Goal: Task Accomplishment & Management: Complete application form

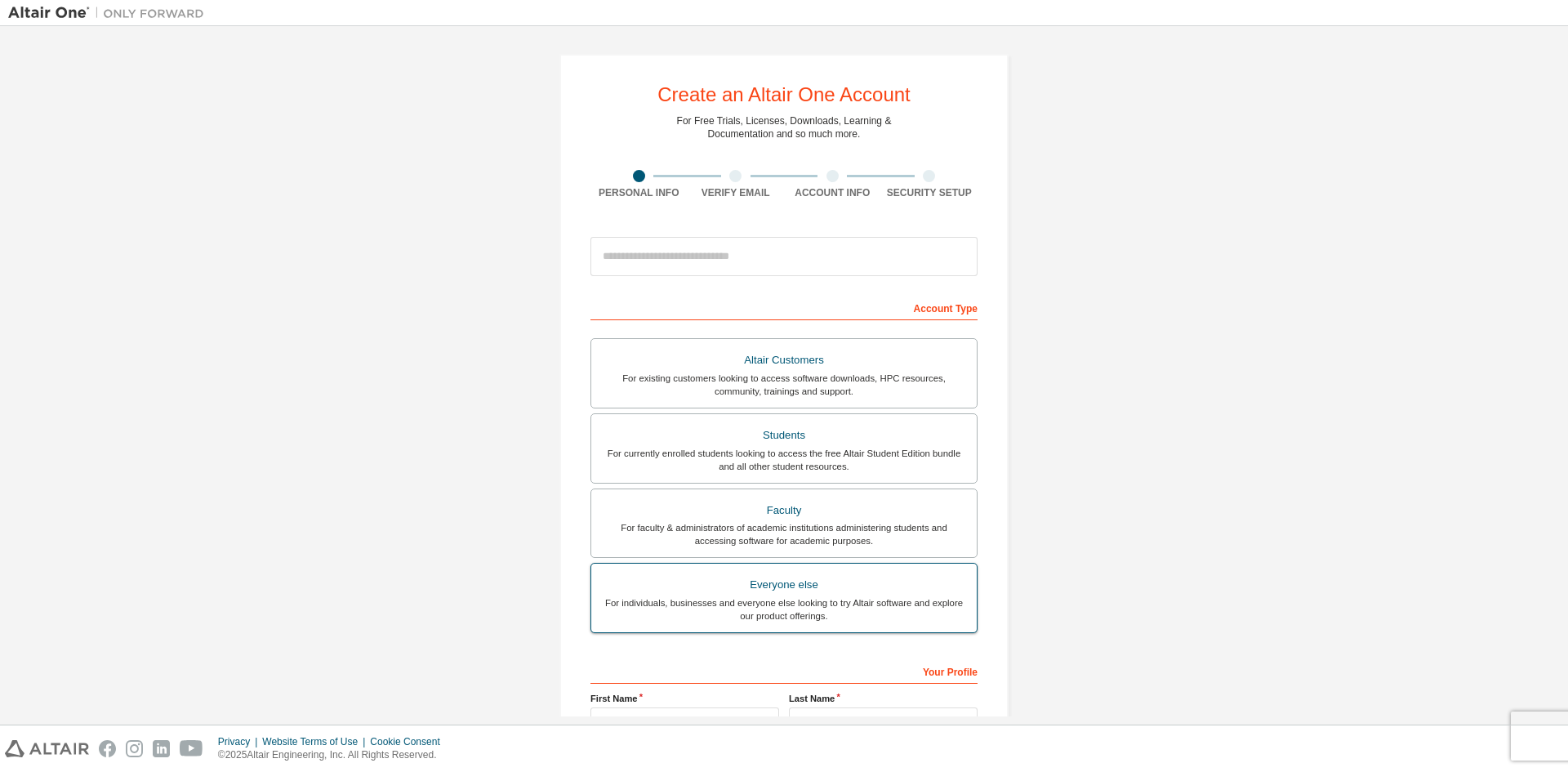
click at [842, 612] on div "For individuals, businesses and everyone else looking to try Altair software an…" at bounding box center [784, 609] width 366 height 26
click at [718, 444] on div "Students" at bounding box center [784, 436] width 366 height 23
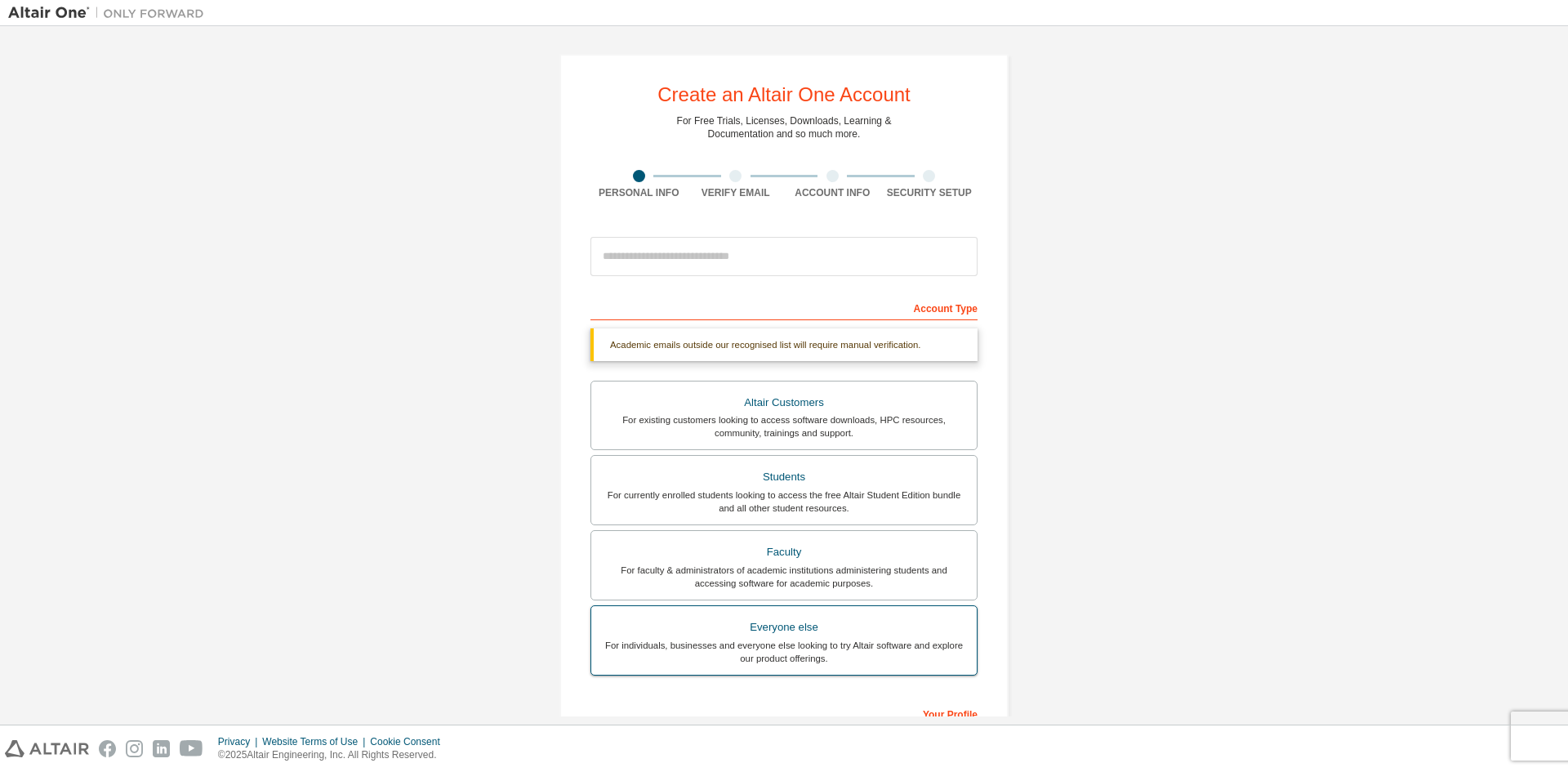
click at [716, 645] on div "For individuals, businesses and everyone else looking to try Altair software an…" at bounding box center [784, 652] width 366 height 26
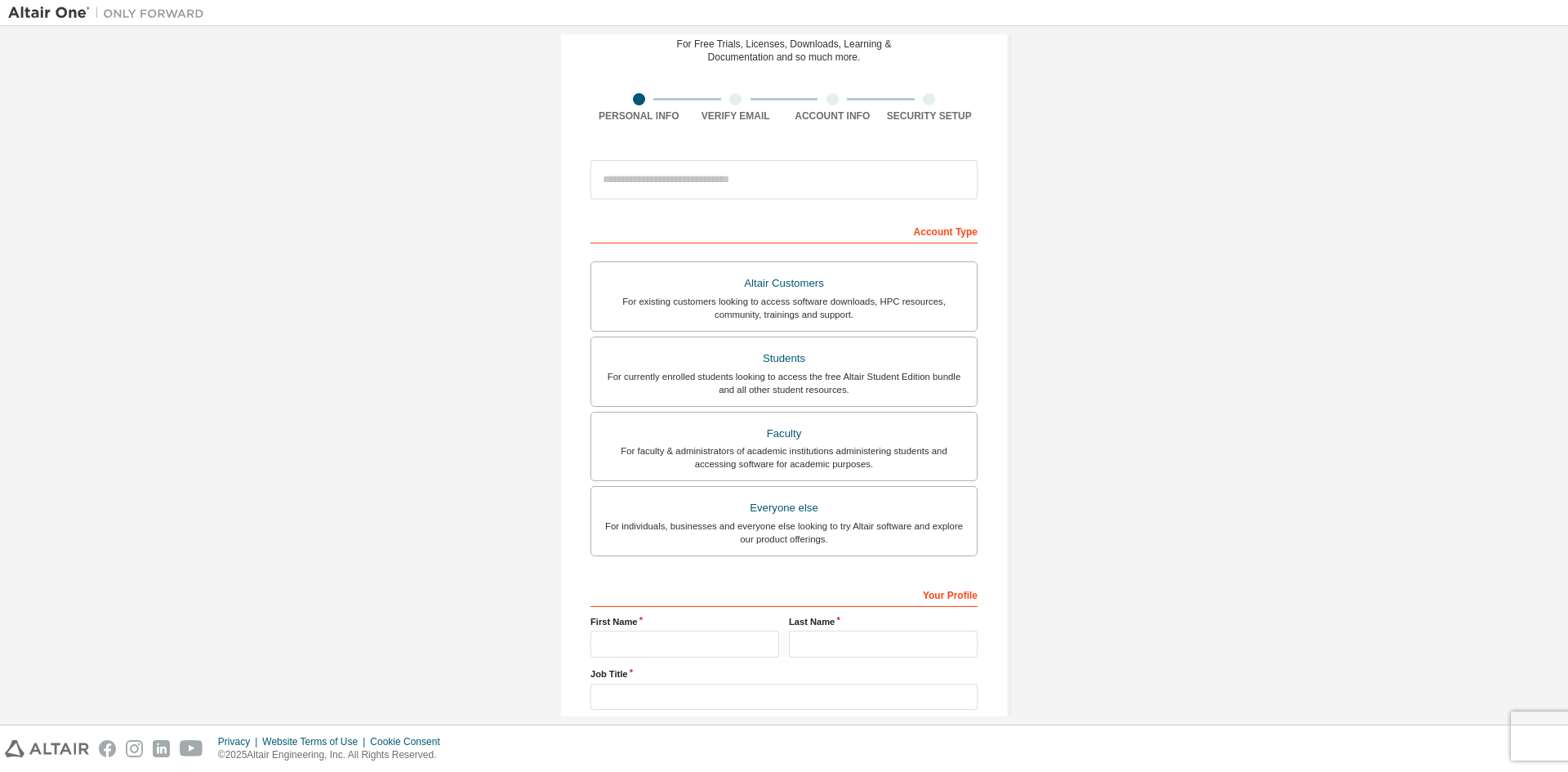
scroll to position [163, 0]
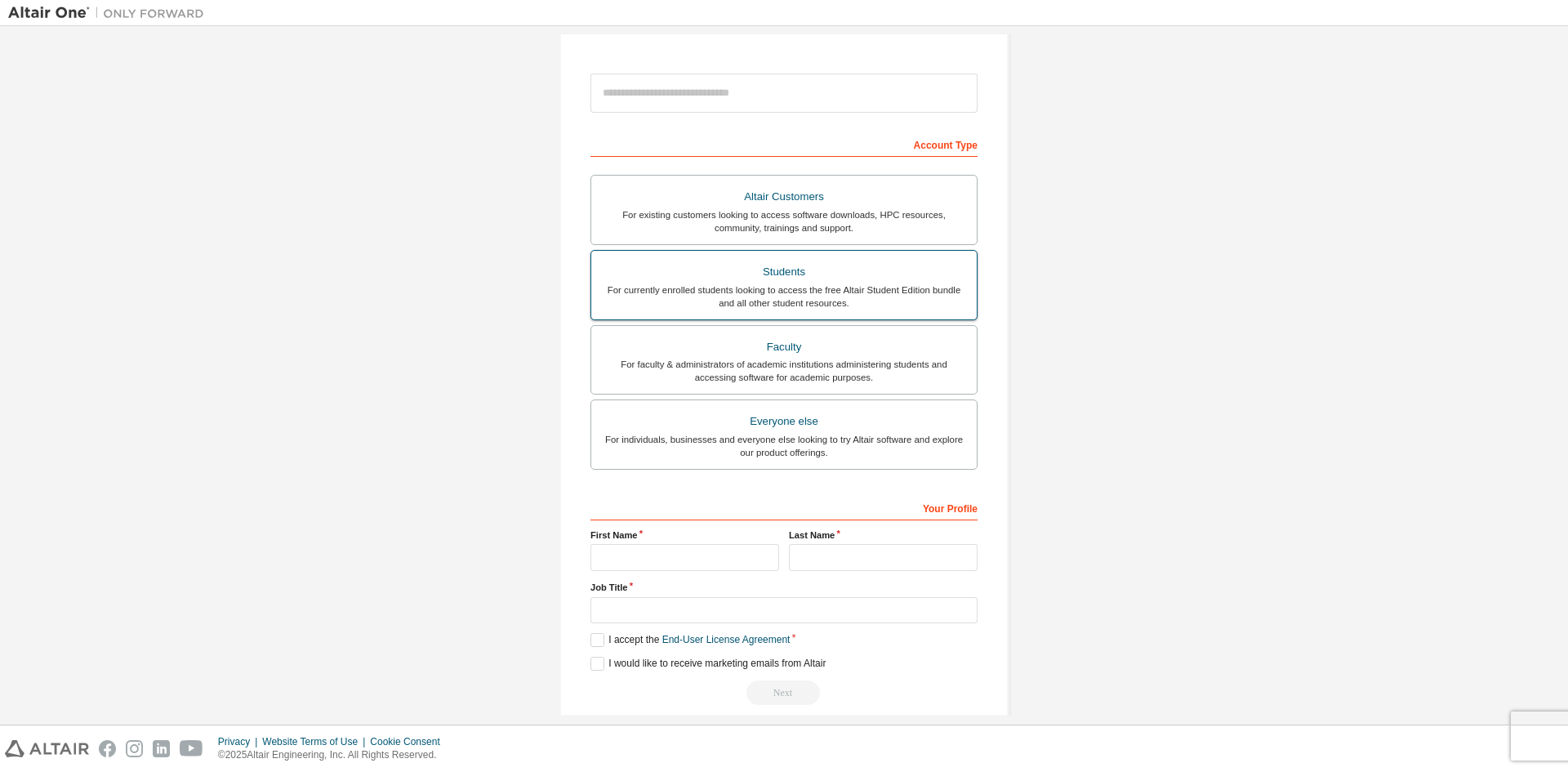
click at [749, 288] on div "For currently enrolled students looking to access the free Altair Student Editi…" at bounding box center [784, 296] width 366 height 26
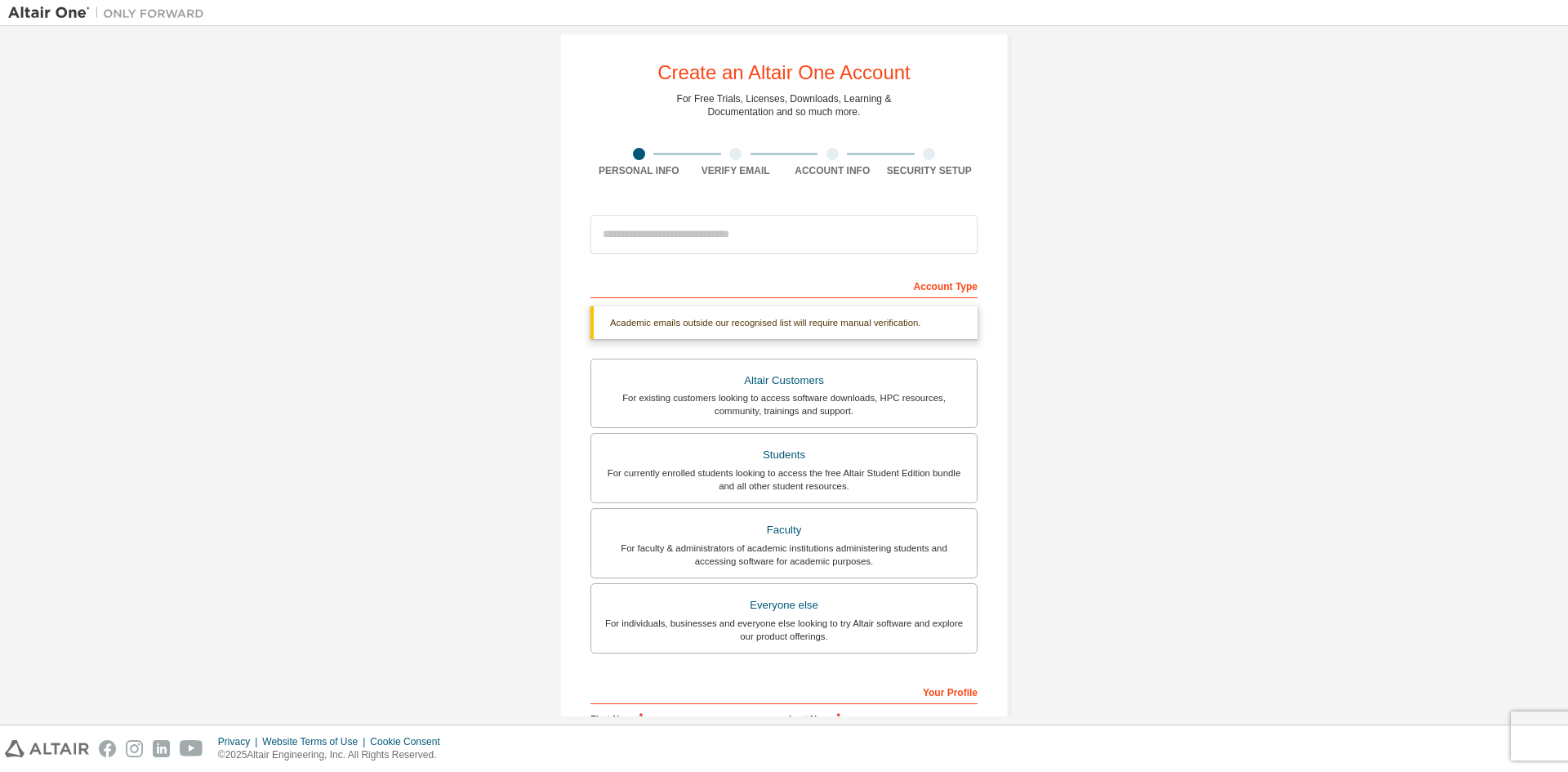
scroll to position [0, 0]
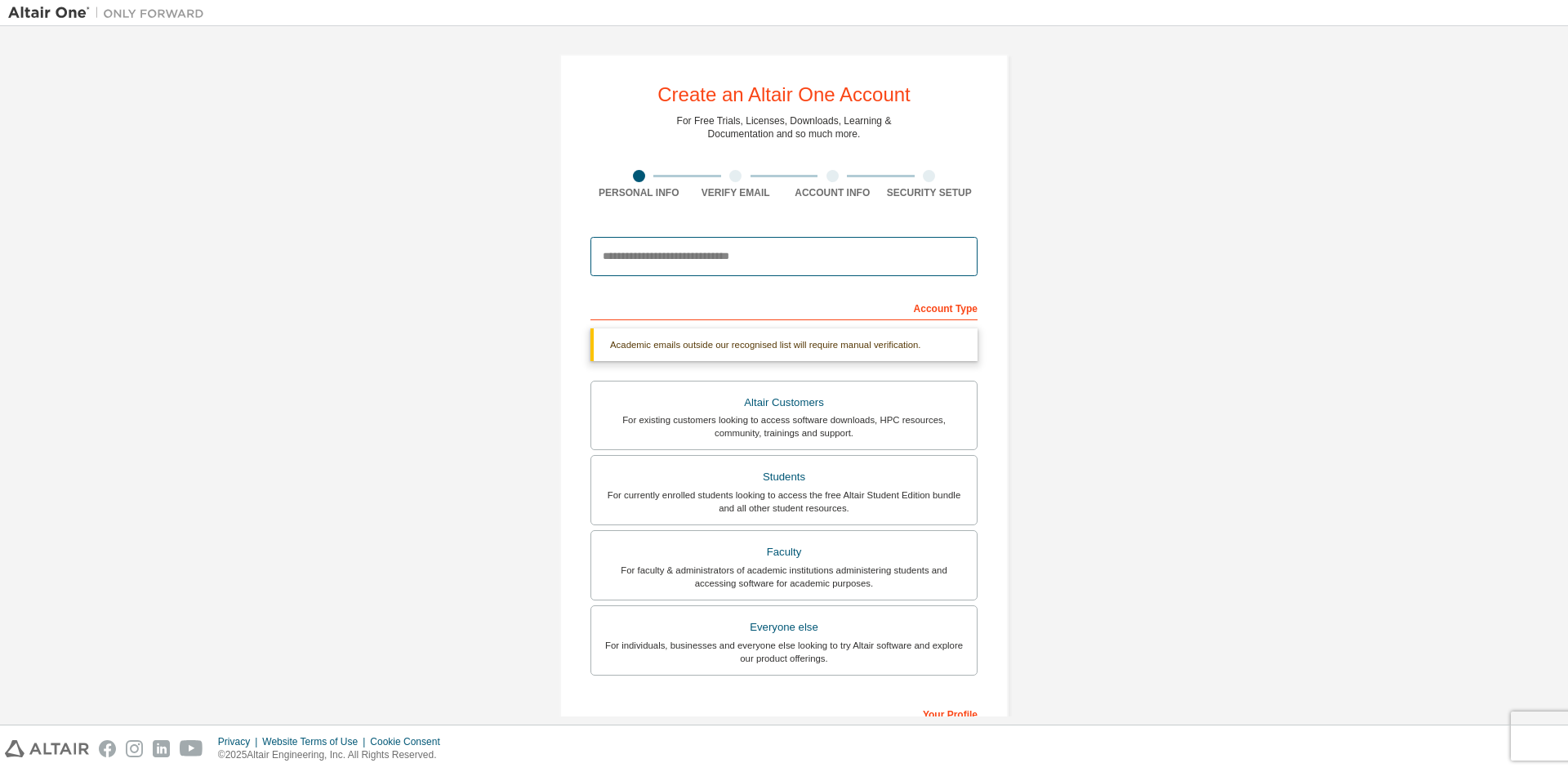
click at [646, 260] on input "email" at bounding box center [784, 257] width 387 height 39
click at [445, 319] on div "Create an Altair One Account For Free Trials, Licenses, Downloads, Learning & D…" at bounding box center [784, 488] width 1552 height 908
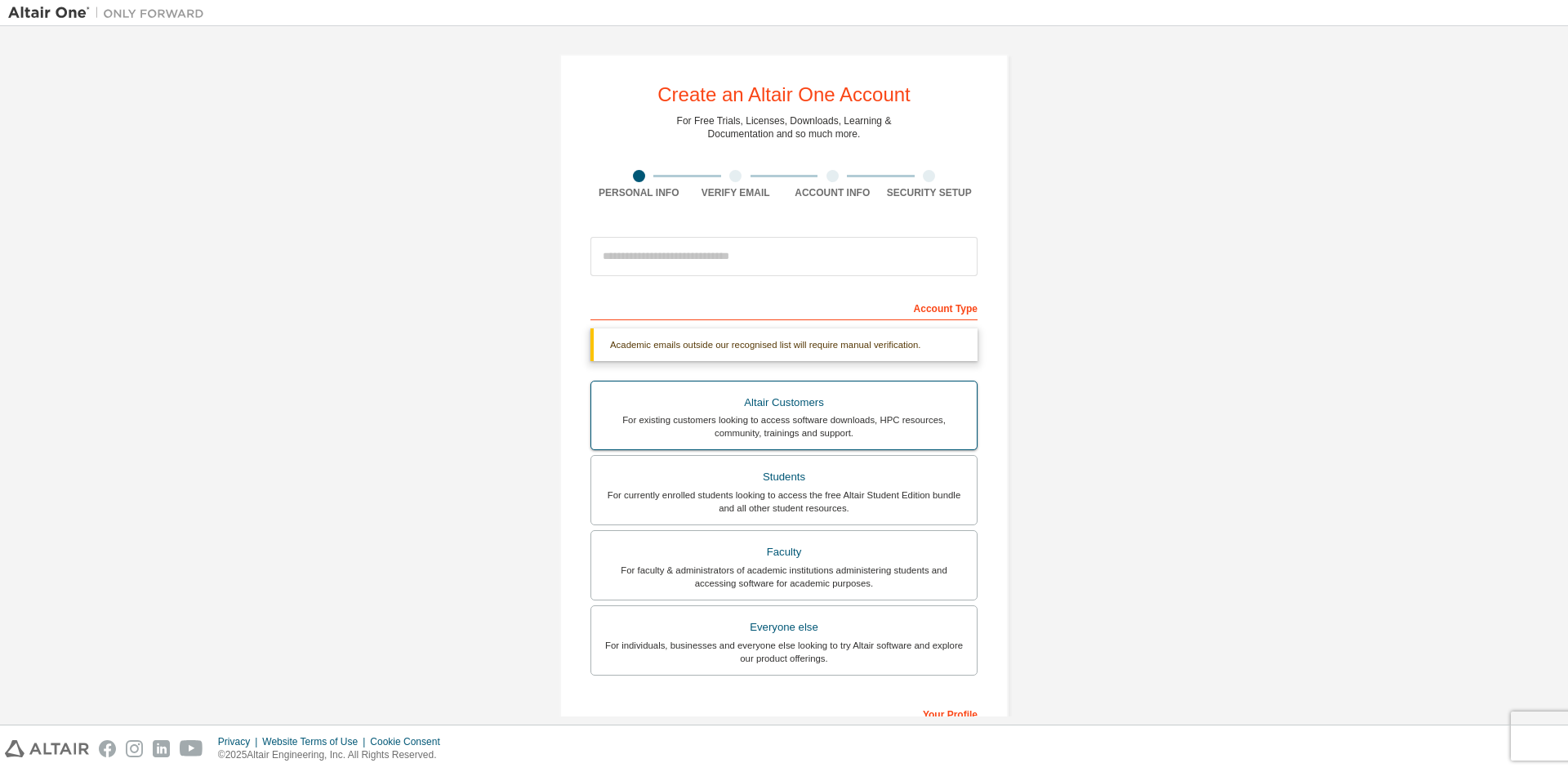
click at [788, 405] on div "Altair Customers" at bounding box center [784, 403] width 366 height 23
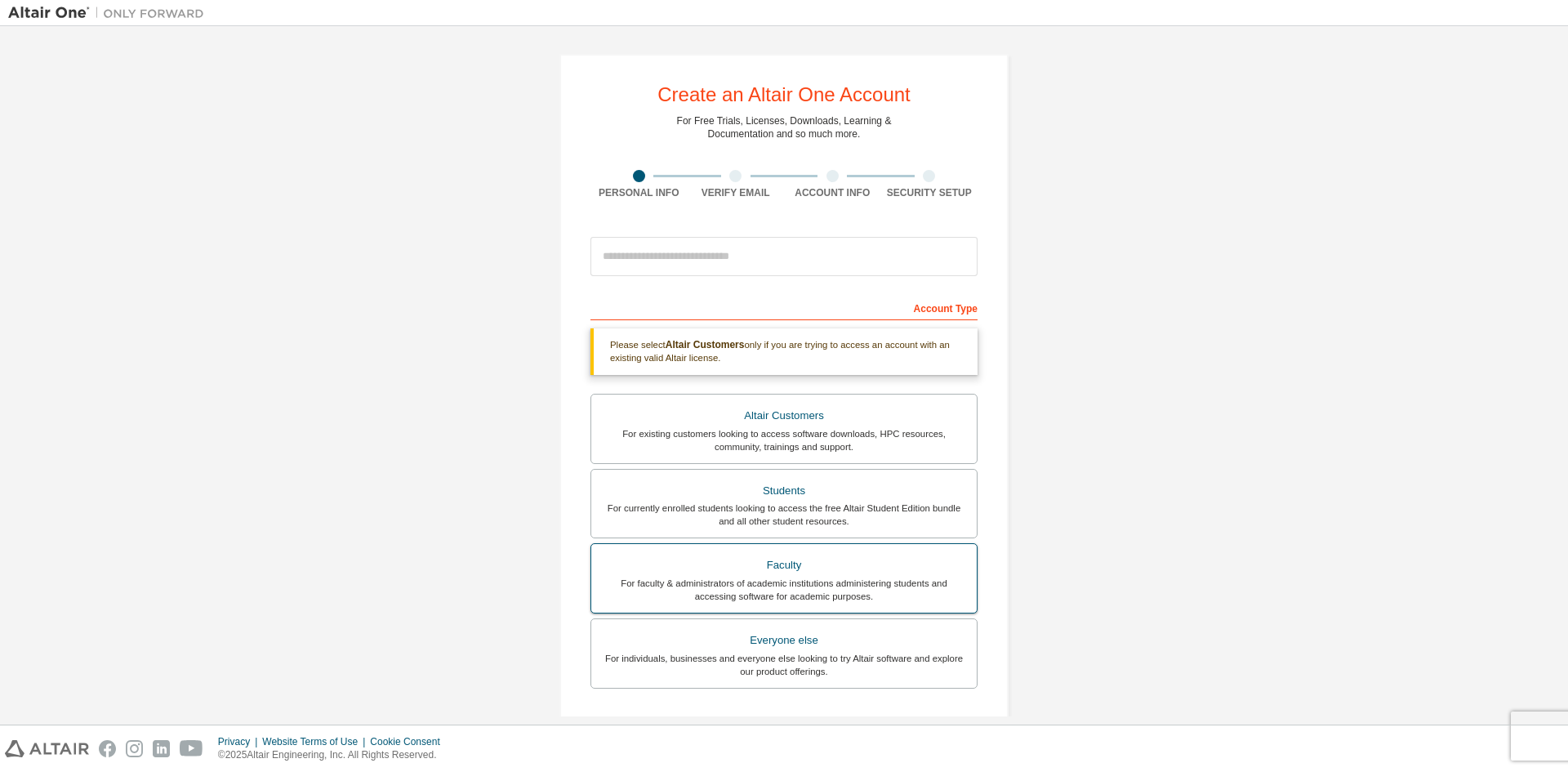
click at [845, 570] on div "Faculty" at bounding box center [784, 565] width 366 height 23
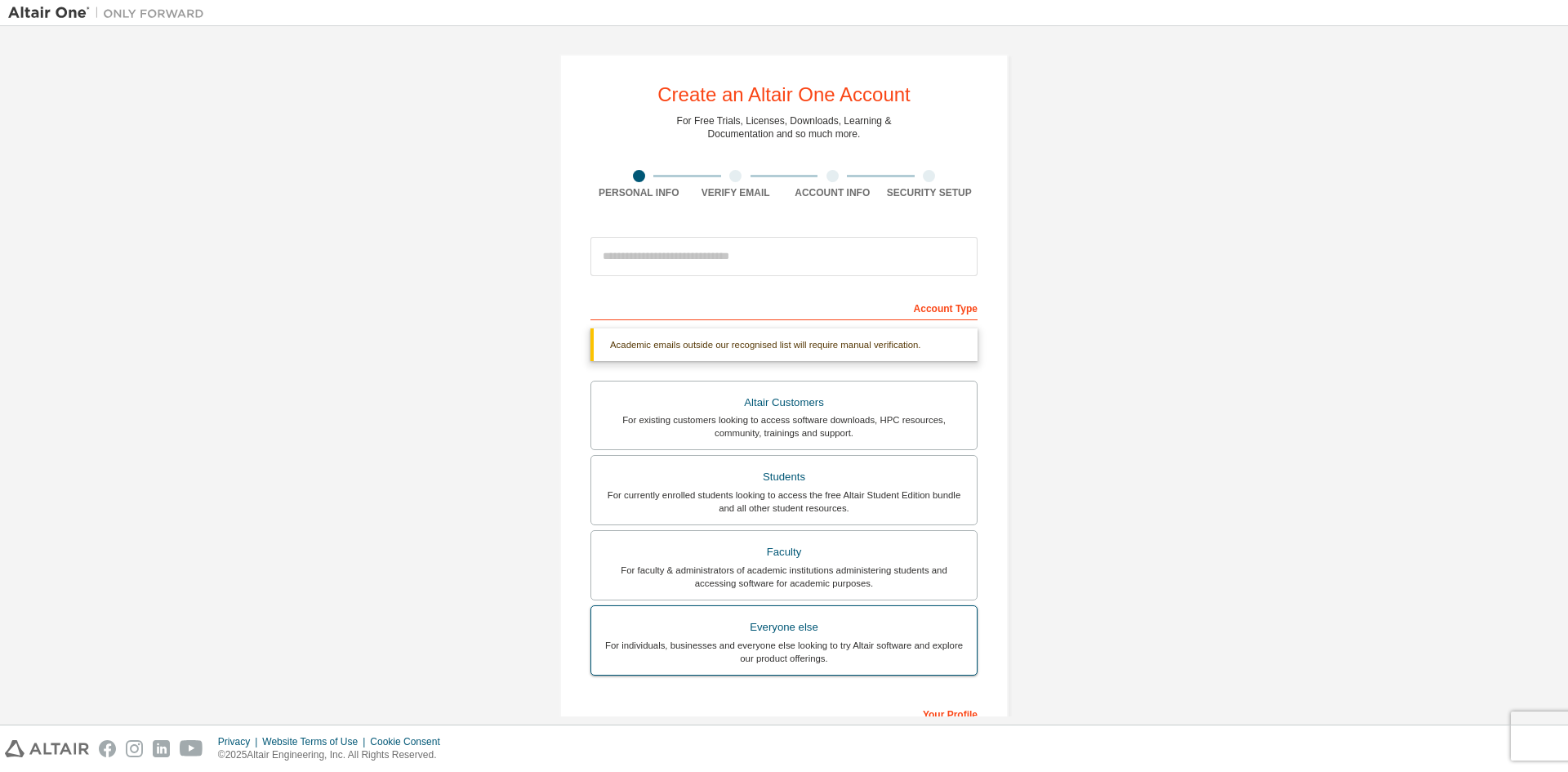
click at [826, 645] on div "For individuals, businesses and everyone else looking to try Altair software an…" at bounding box center [784, 652] width 366 height 26
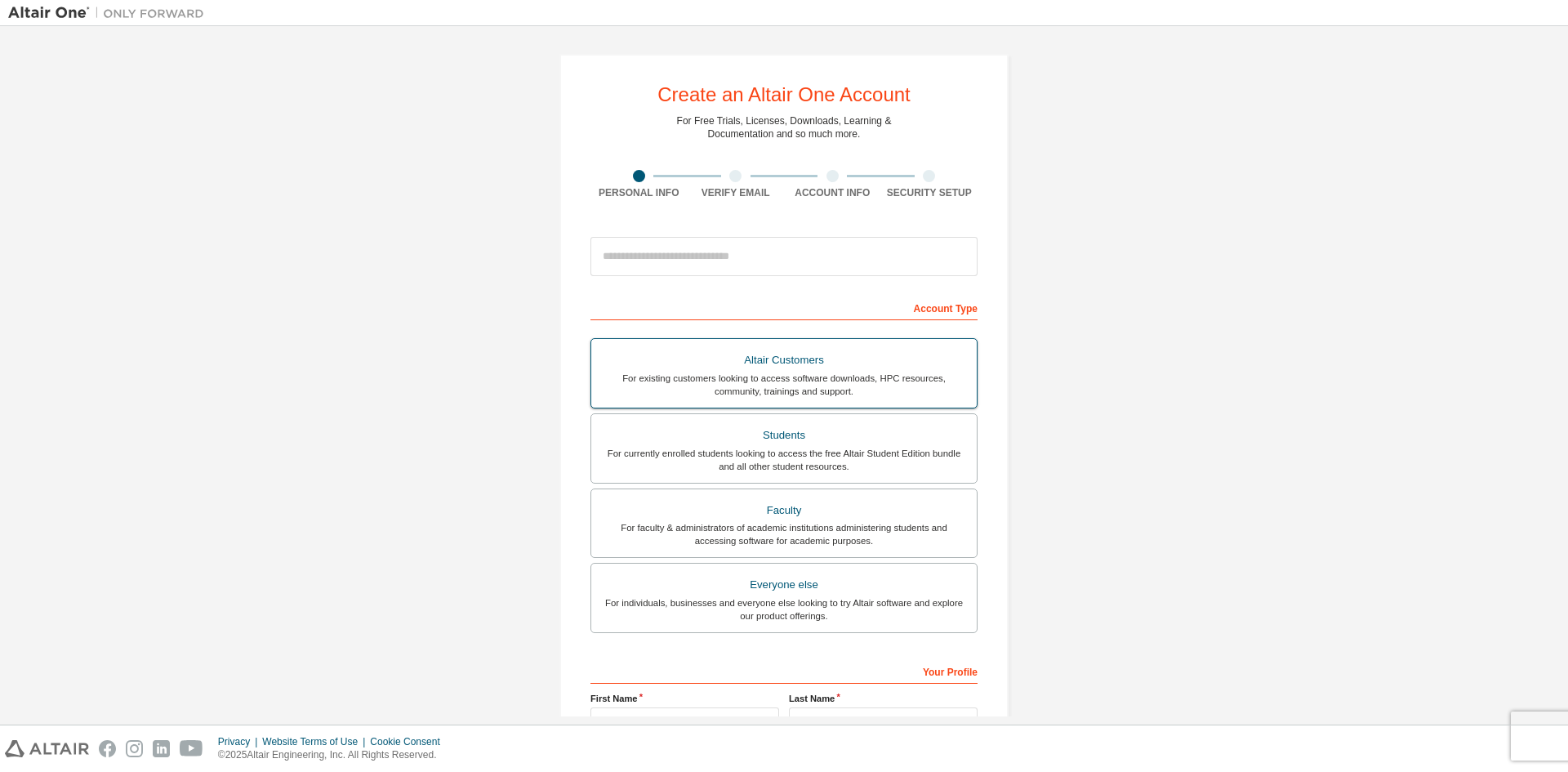
click at [775, 375] on div "For existing customers looking to access software downloads, HPC resources, com…" at bounding box center [784, 384] width 366 height 26
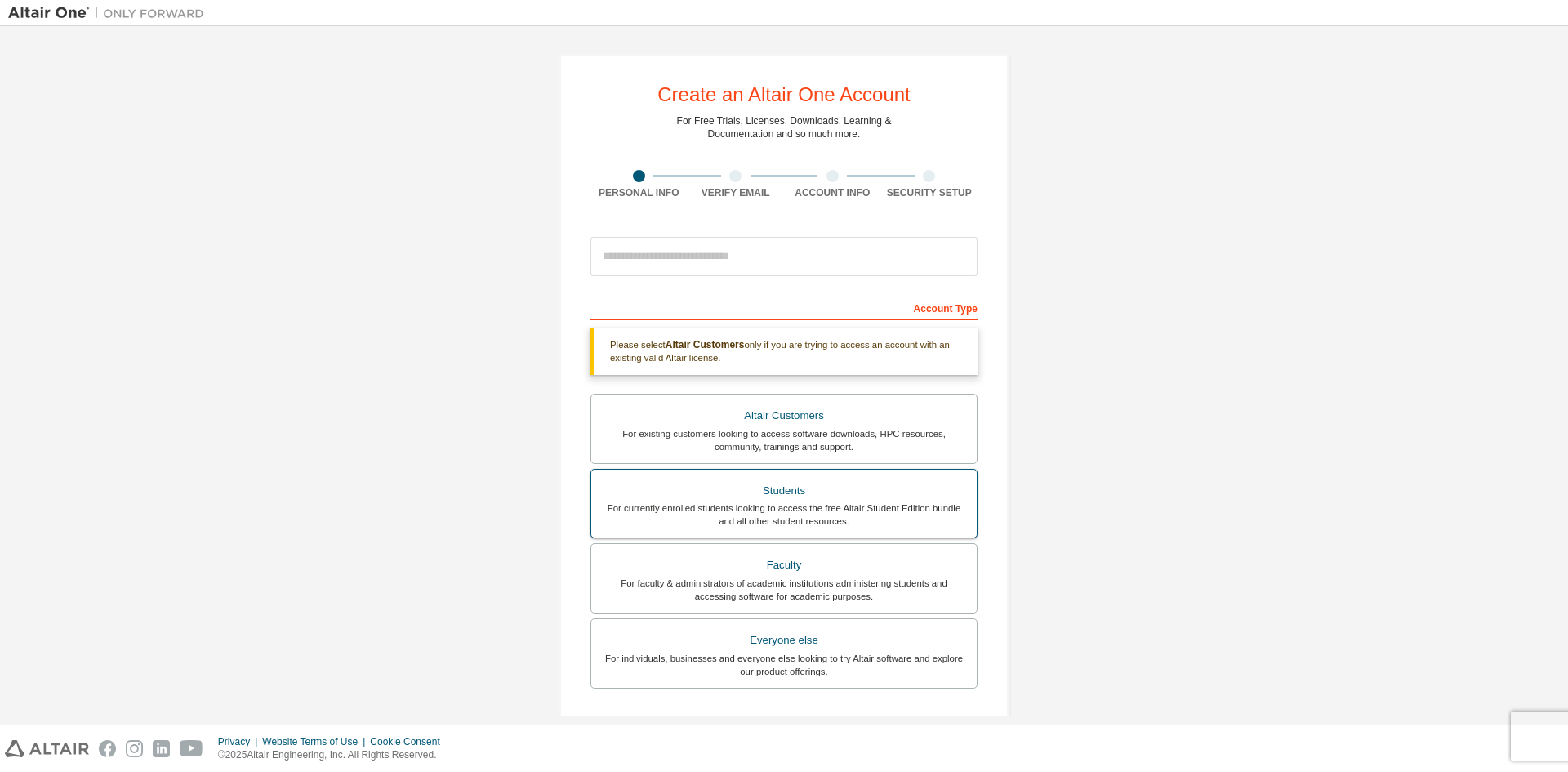
click at [790, 499] on div "Students" at bounding box center [784, 491] width 366 height 23
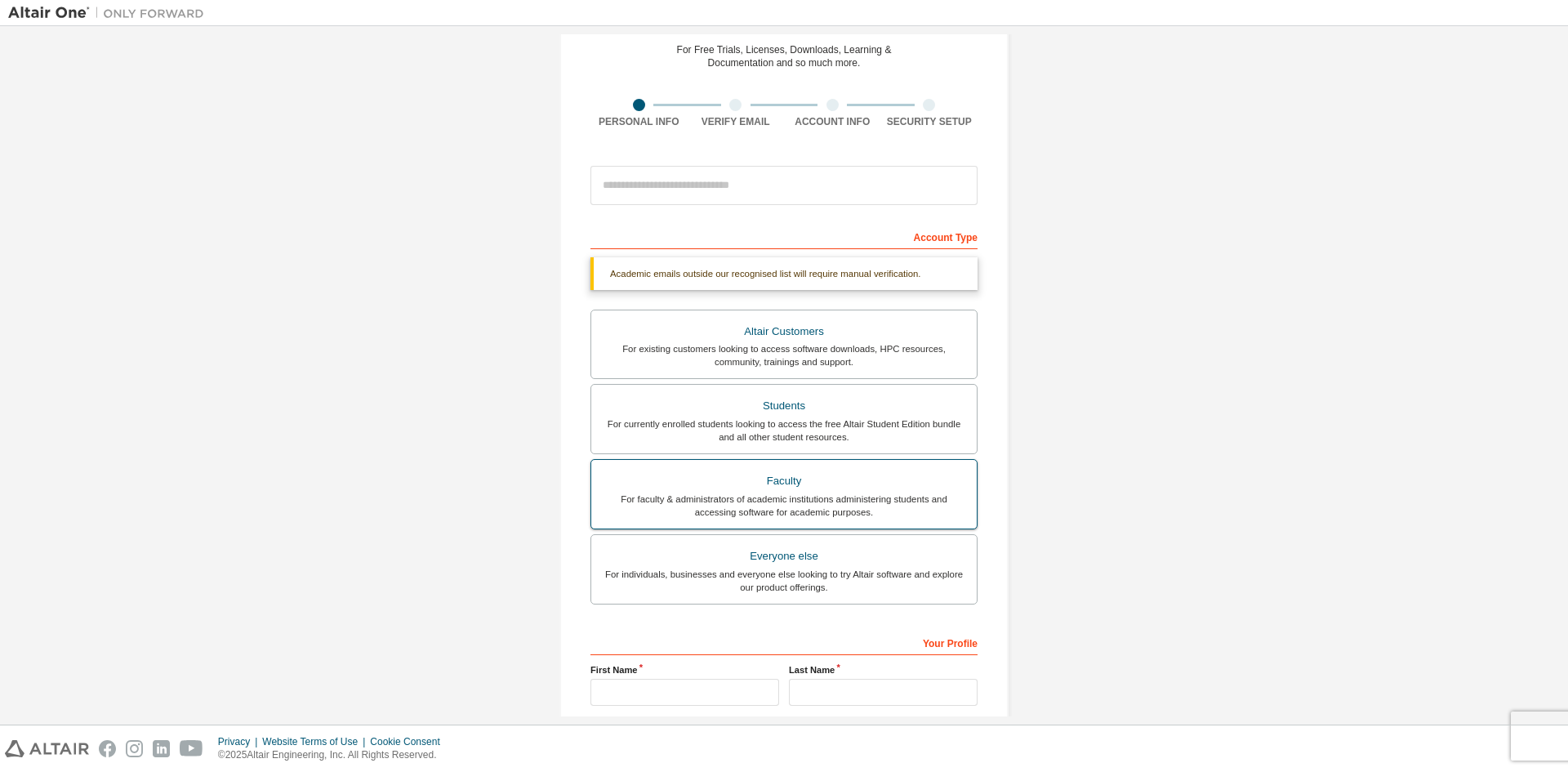
scroll to position [163, 0]
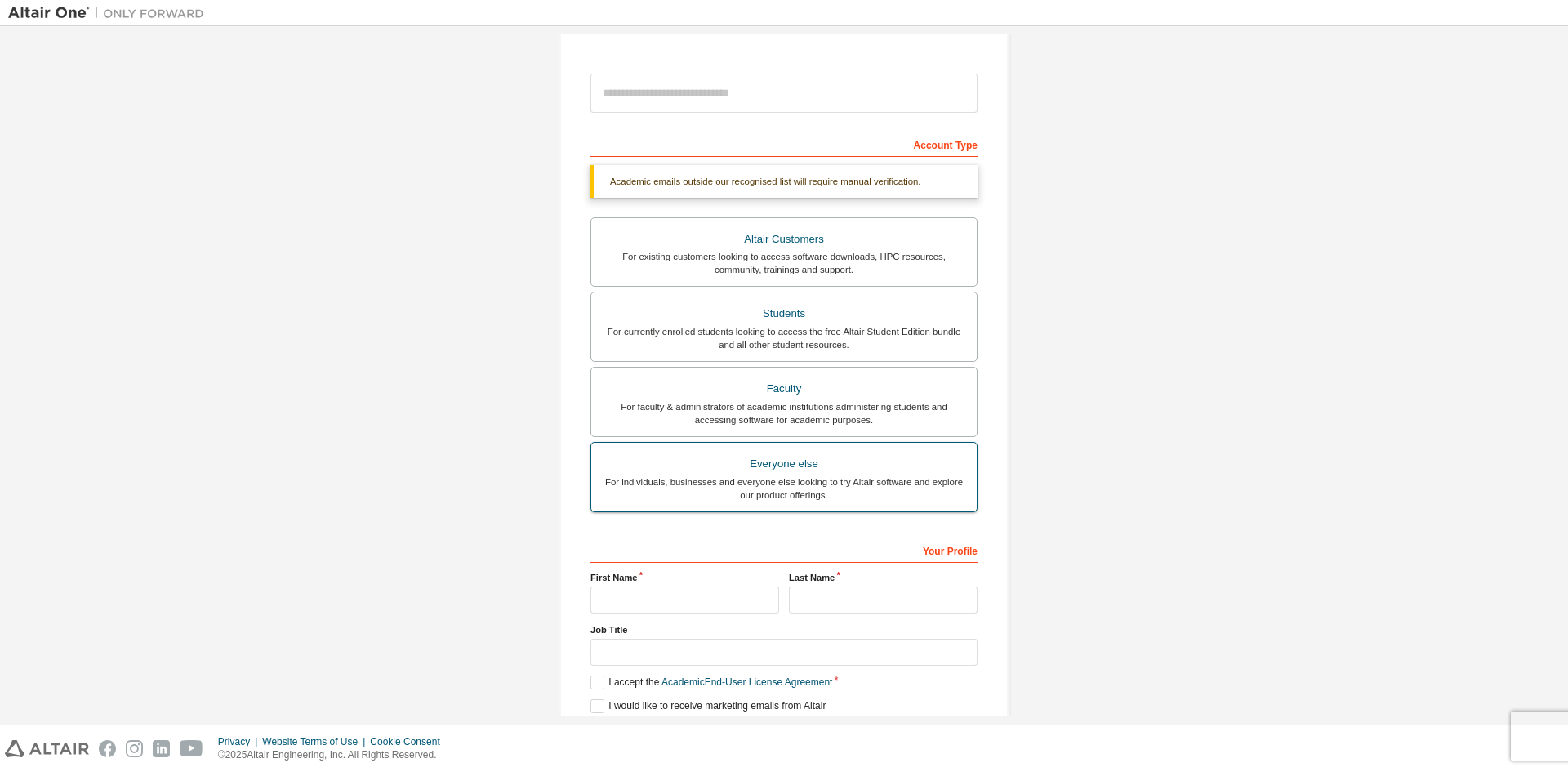
click at [798, 466] on div "Everyone else" at bounding box center [784, 464] width 366 height 23
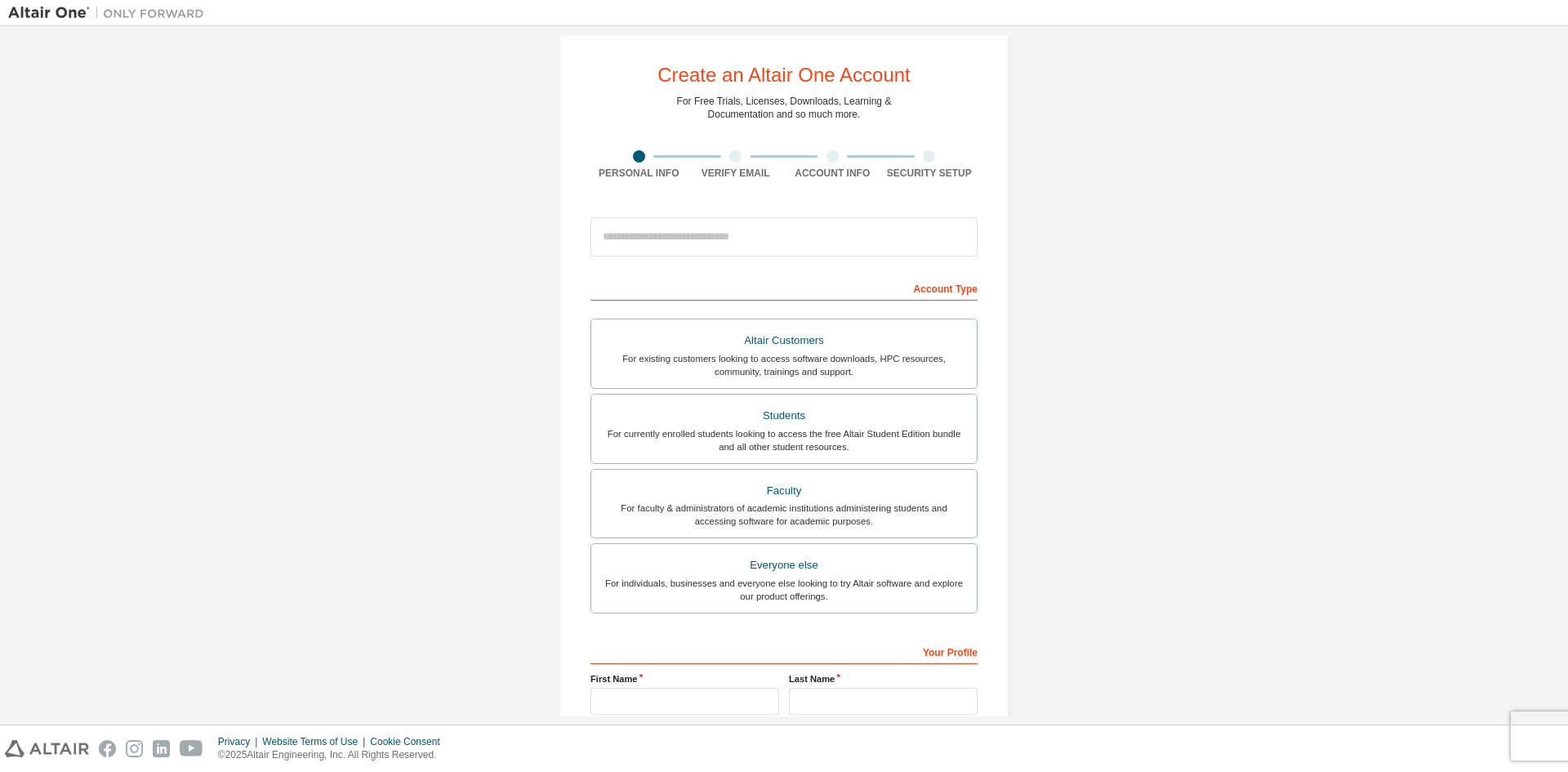
scroll to position [0, 0]
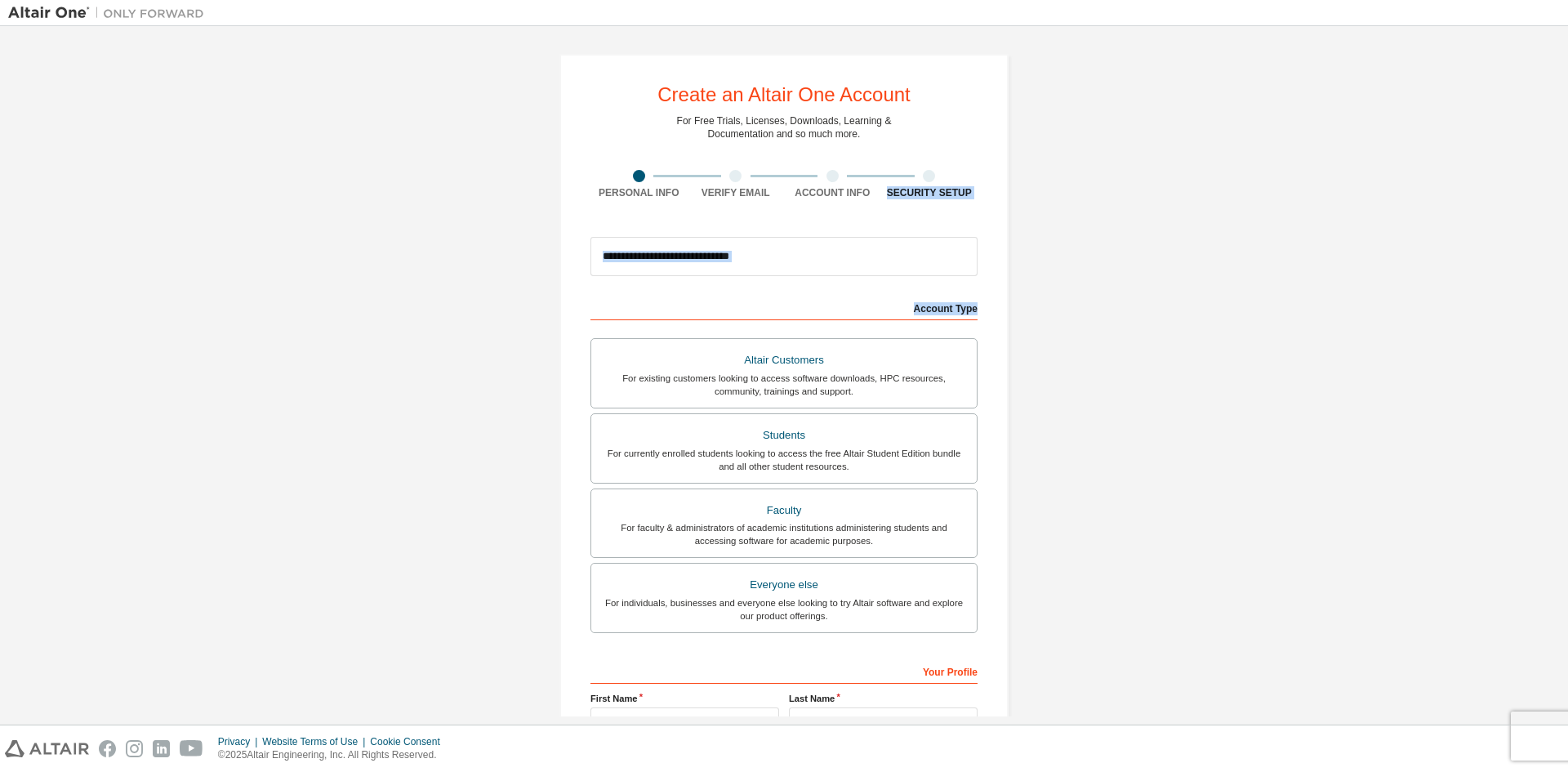
drag, startPoint x: 1551, startPoint y: 177, endPoint x: 1551, endPoint y: 292, distance: 115.0
click at [1551, 292] on div "Create an Altair One Account For Free Trials, Licenses, Downloads, Learning & D…" at bounding box center [784, 466] width 1552 height 866
click at [764, 264] on input "email" at bounding box center [784, 257] width 387 height 39
click at [1056, 249] on div "Create an Altair One Account For Free Trials, Licenses, Downloads, Learning & D…" at bounding box center [784, 466] width 1552 height 866
click at [731, 181] on div at bounding box center [736, 177] width 12 height 12
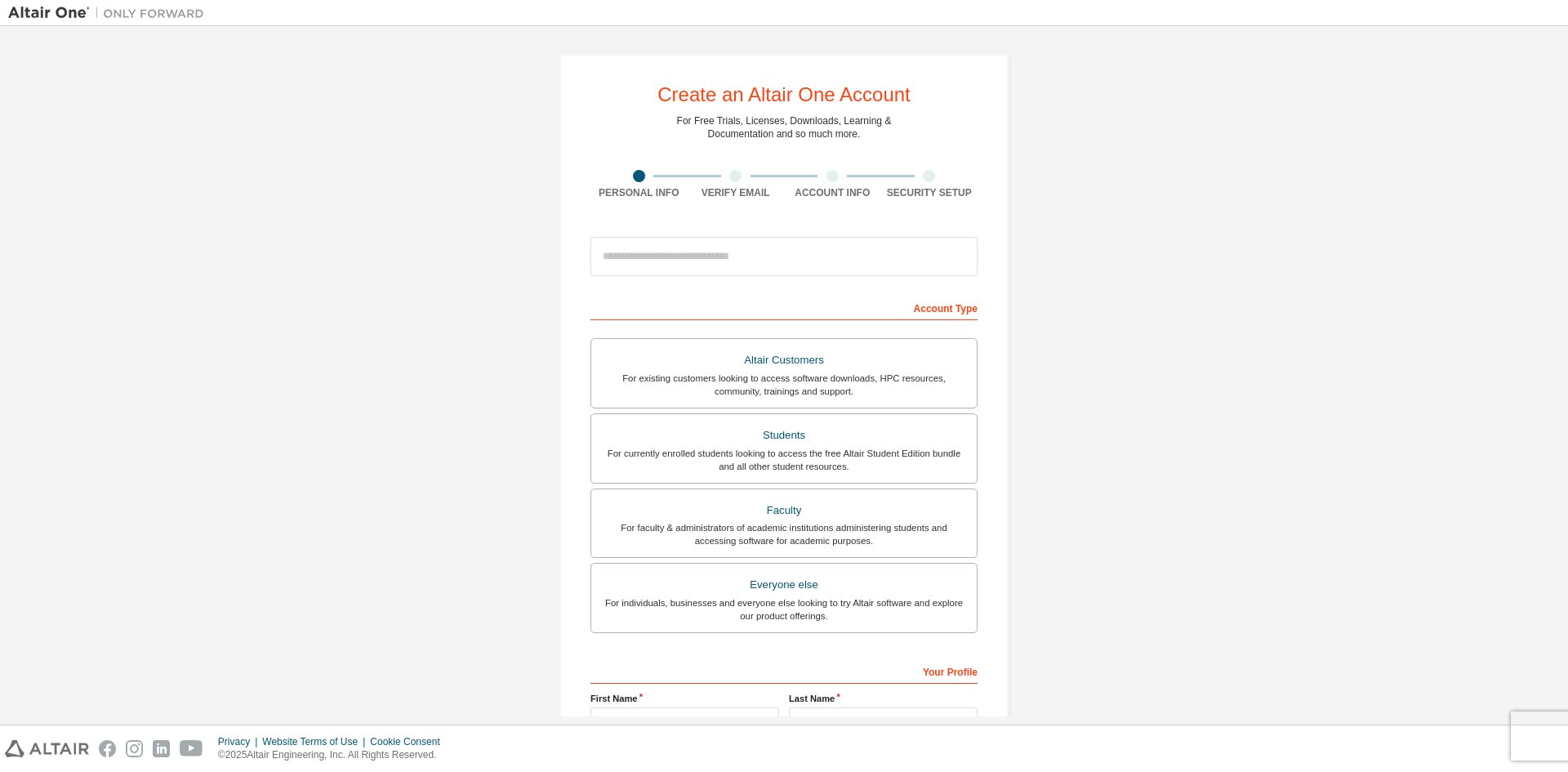
click at [939, 181] on div at bounding box center [929, 177] width 97 height 12
click at [822, 380] on div "For existing customers looking to access software downloads, HPC resources, com…" at bounding box center [784, 384] width 366 height 26
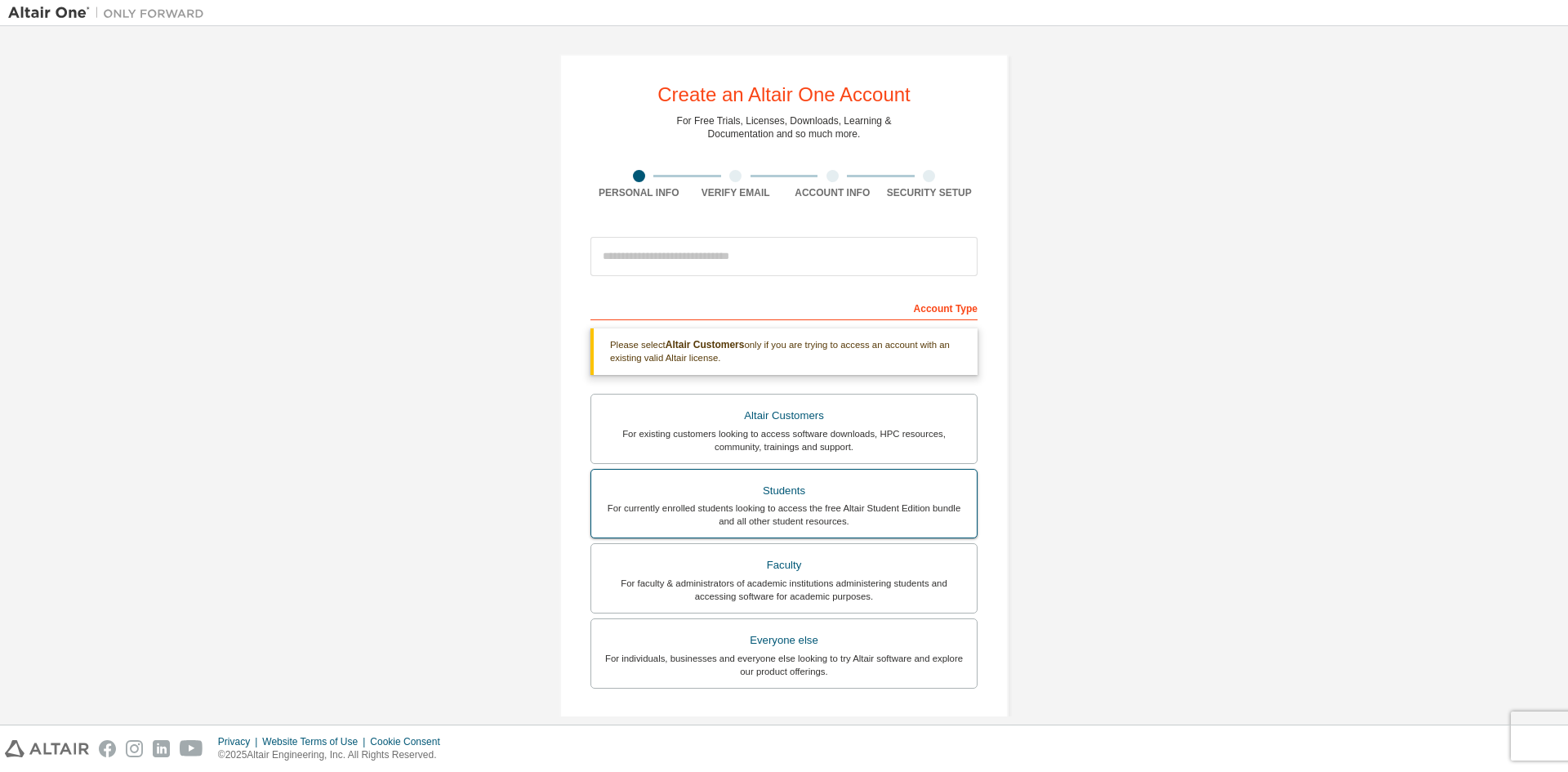
click at [828, 521] on div "For currently enrolled students looking to access the free Altair Student Editi…" at bounding box center [784, 514] width 366 height 26
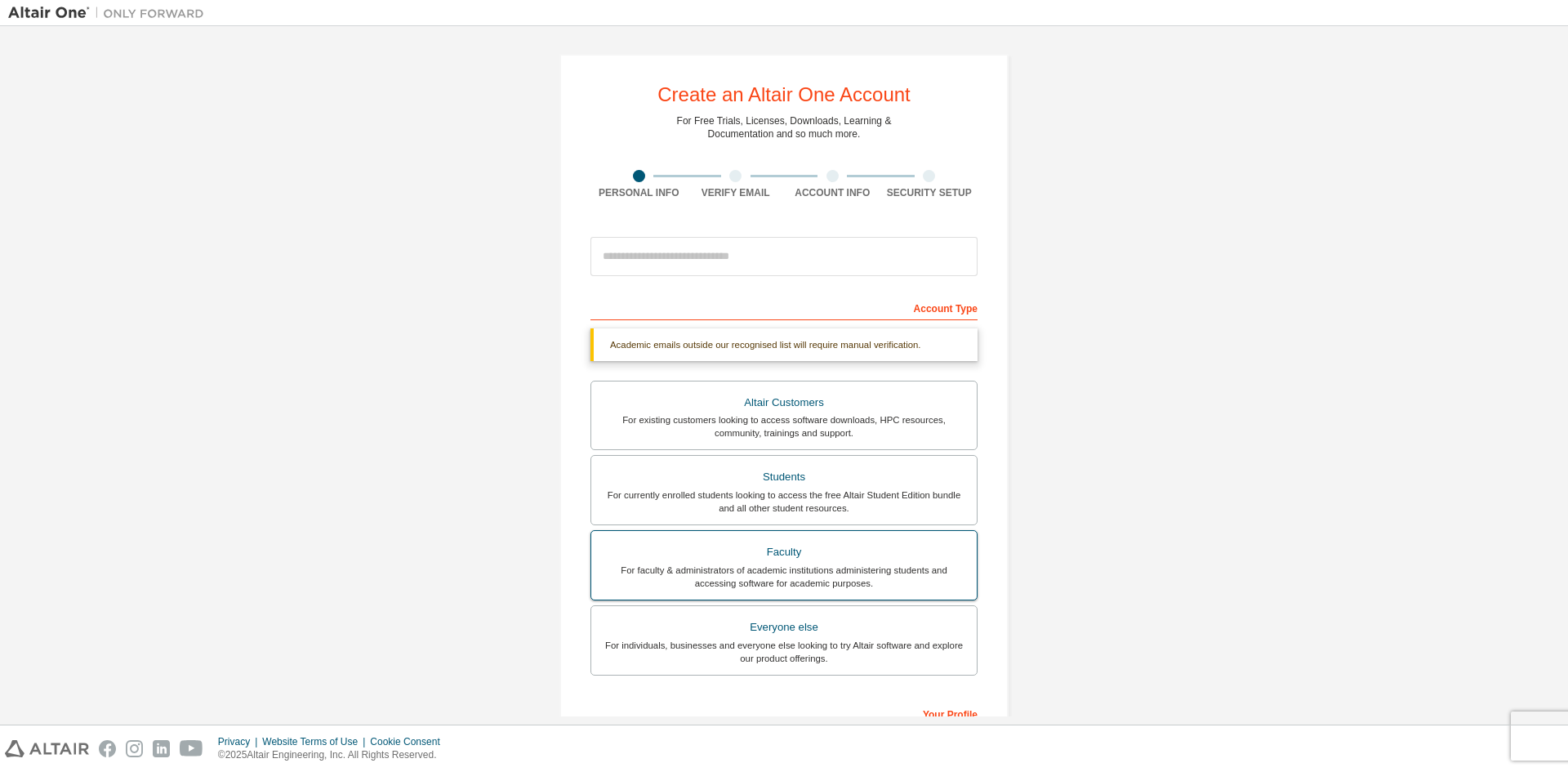
click at [795, 573] on div "For faculty & administrators of academic institutions administering students an…" at bounding box center [784, 576] width 366 height 26
click at [798, 630] on div "Everyone else" at bounding box center [784, 628] width 366 height 23
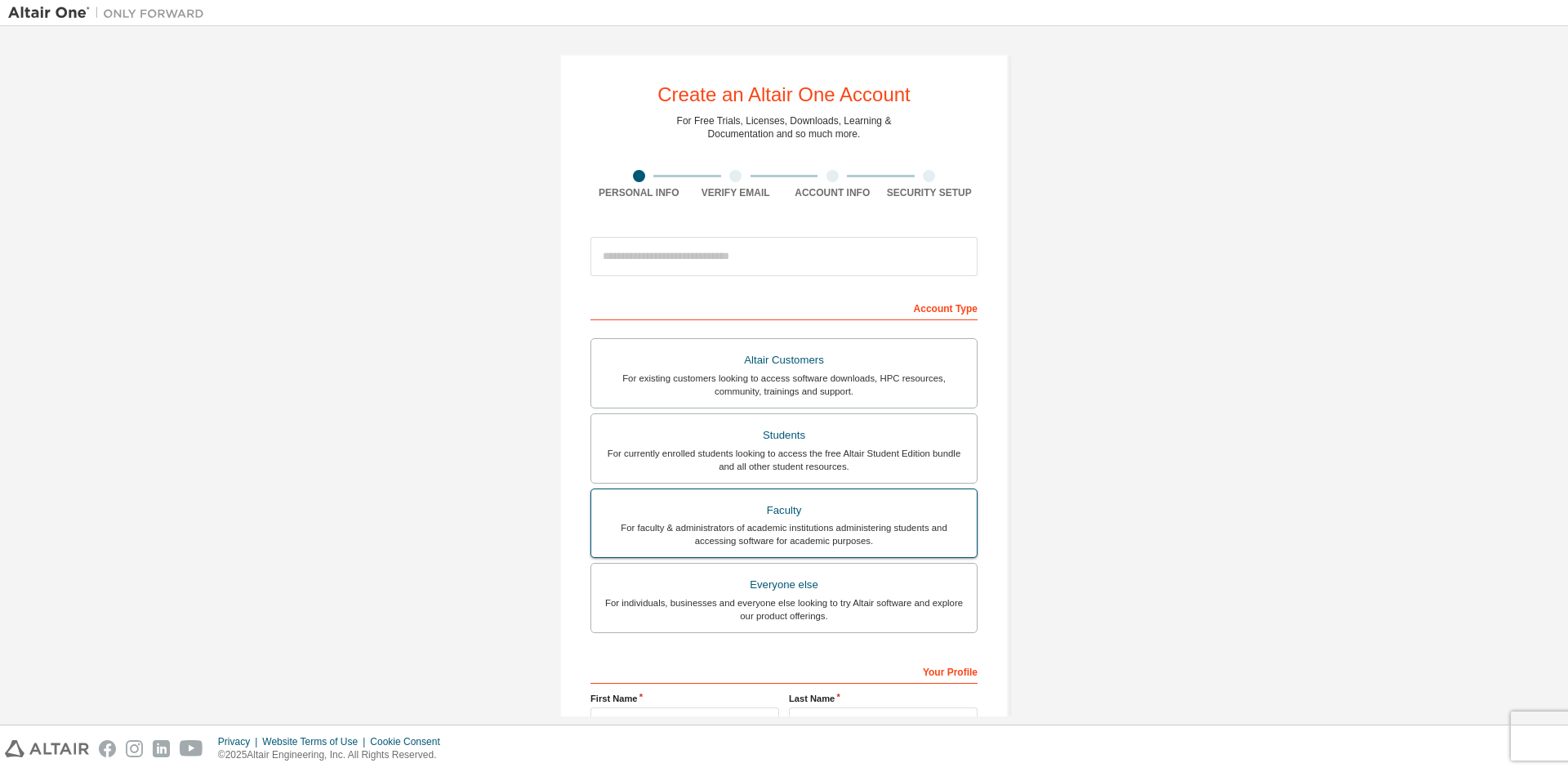
click at [792, 507] on div "Faculty" at bounding box center [784, 511] width 366 height 23
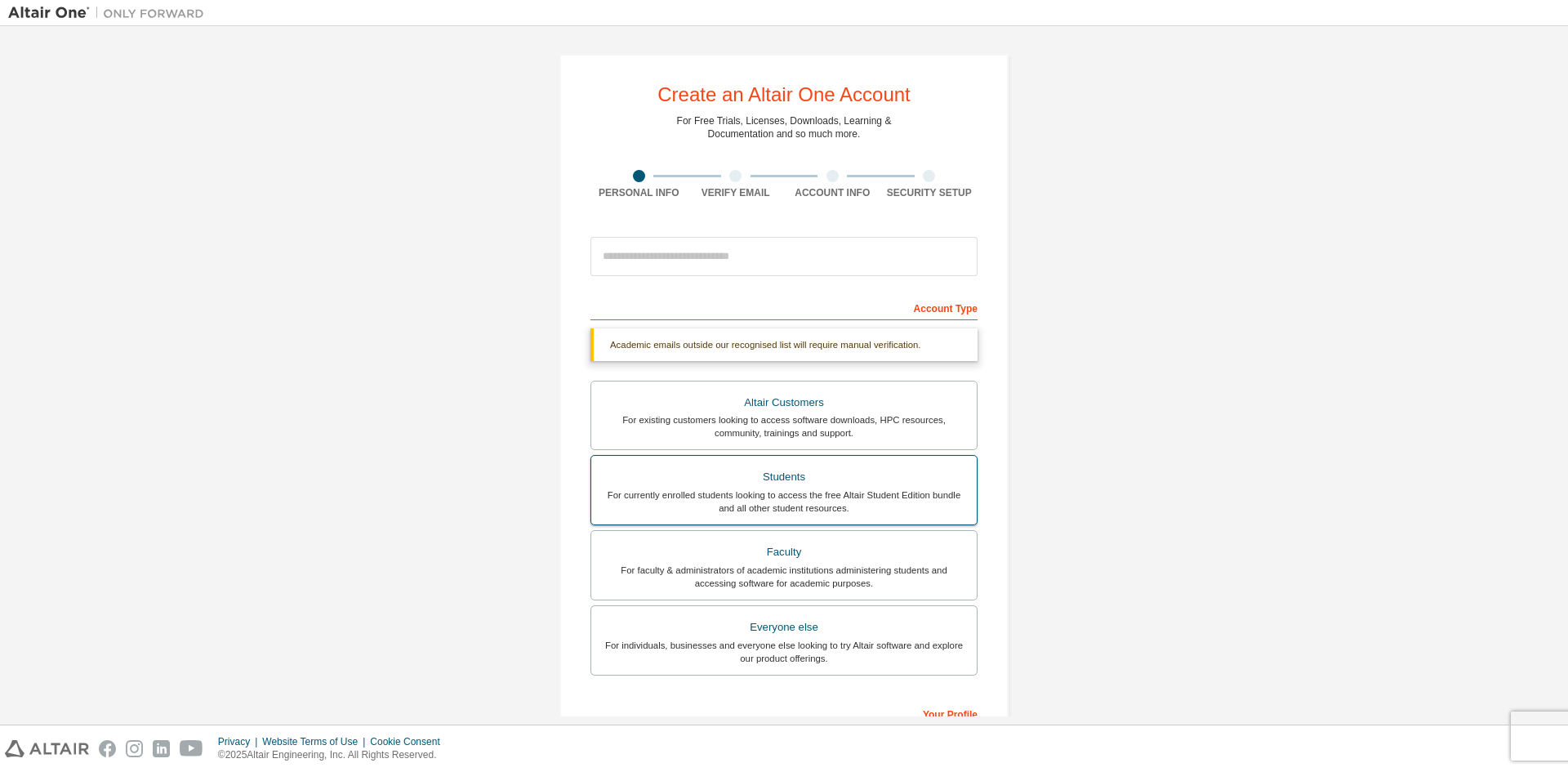
click at [793, 461] on label "Students For currently enrolled students looking to access the free Altair Stud…" at bounding box center [784, 490] width 387 height 70
click at [821, 578] on div "For faculty & administrators of academic institutions administering students an…" at bounding box center [784, 576] width 366 height 26
click at [804, 650] on div "For individuals, businesses and everyone else looking to try Altair software an…" at bounding box center [784, 652] width 366 height 26
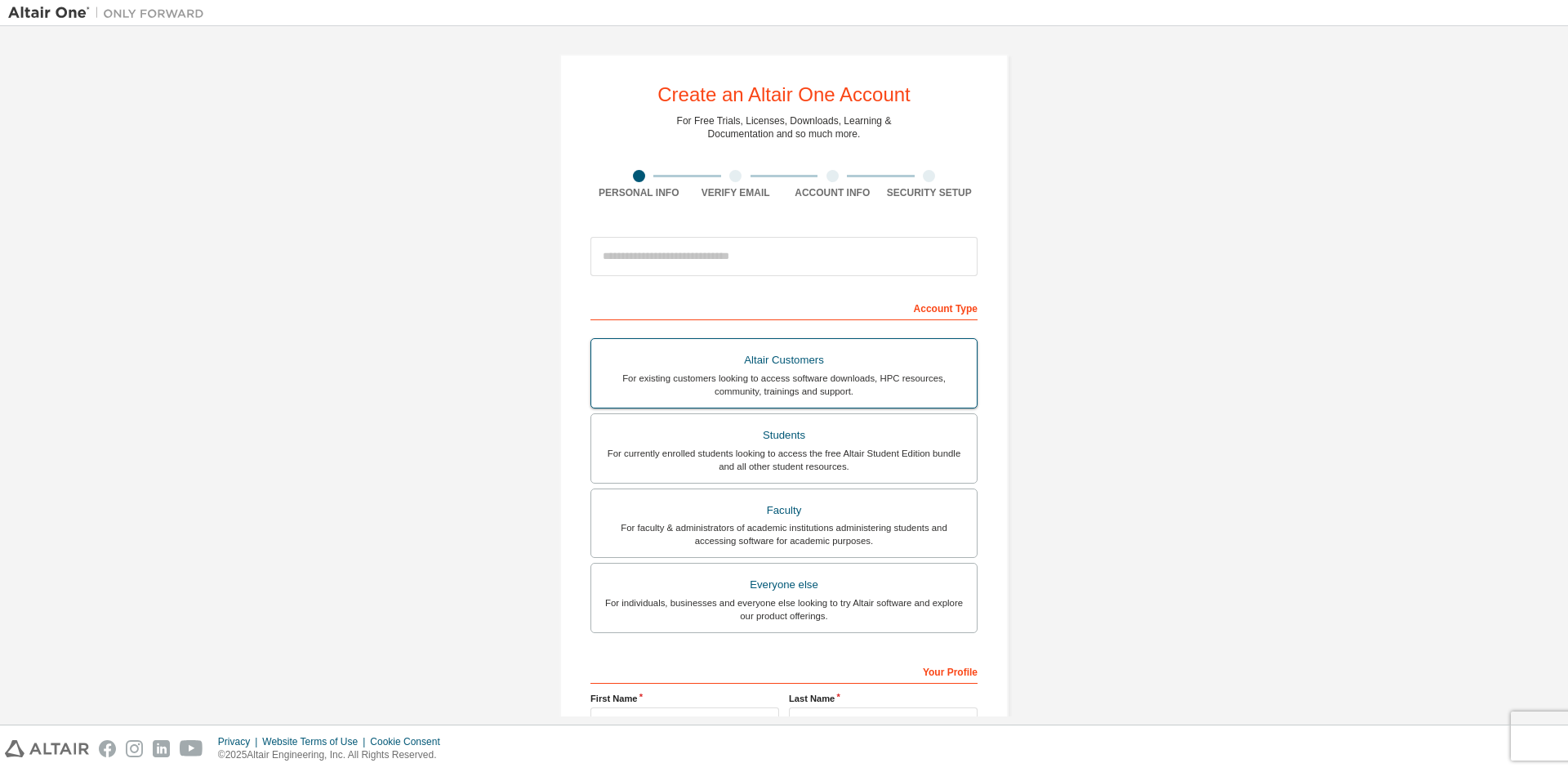
click at [835, 445] on div "Students" at bounding box center [784, 436] width 366 height 23
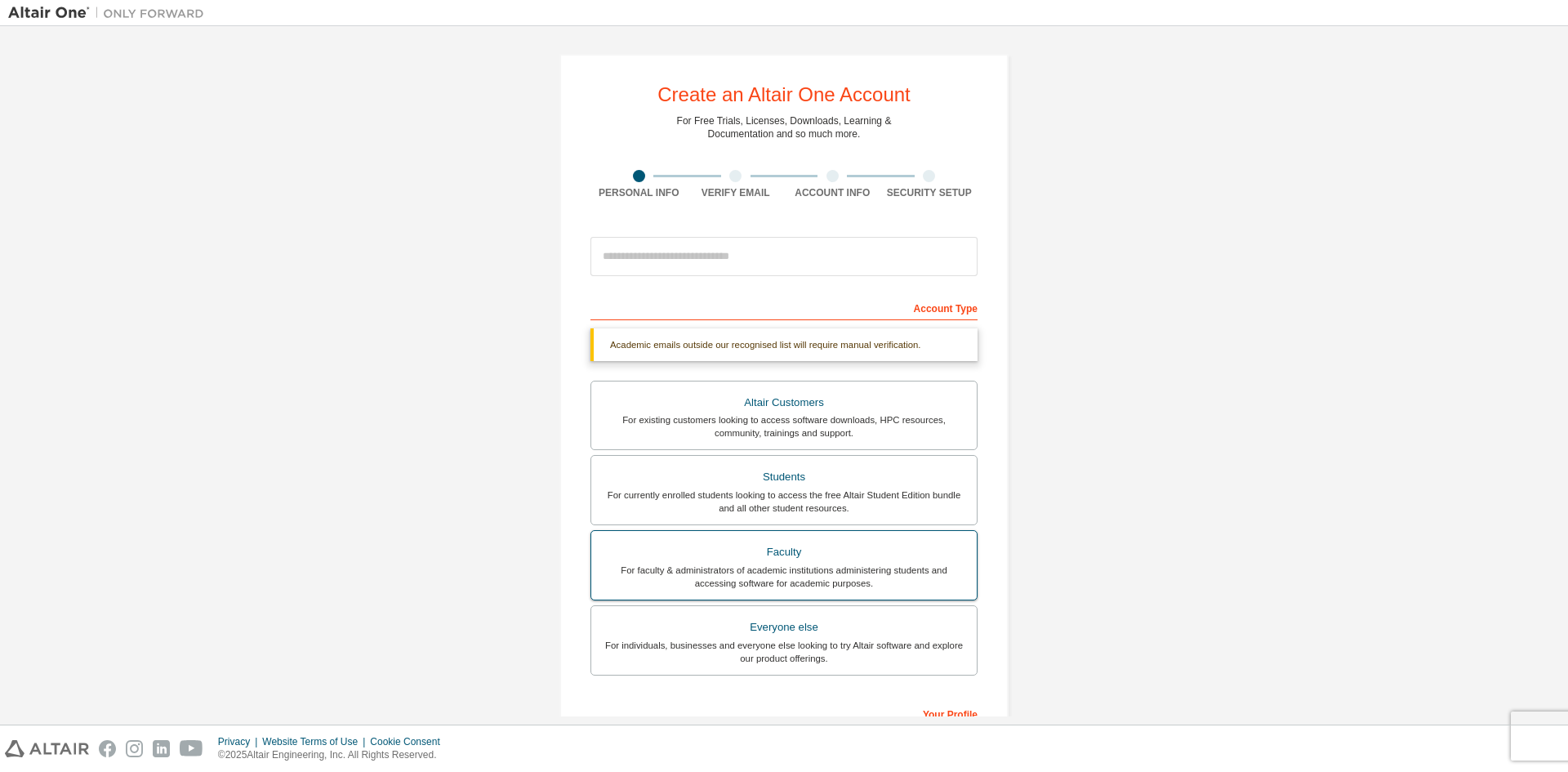
click at [819, 554] on div "Faculty" at bounding box center [784, 553] width 366 height 23
click at [798, 650] on div "For individuals, businesses and everyone else looking to try Altair software an…" at bounding box center [784, 652] width 366 height 26
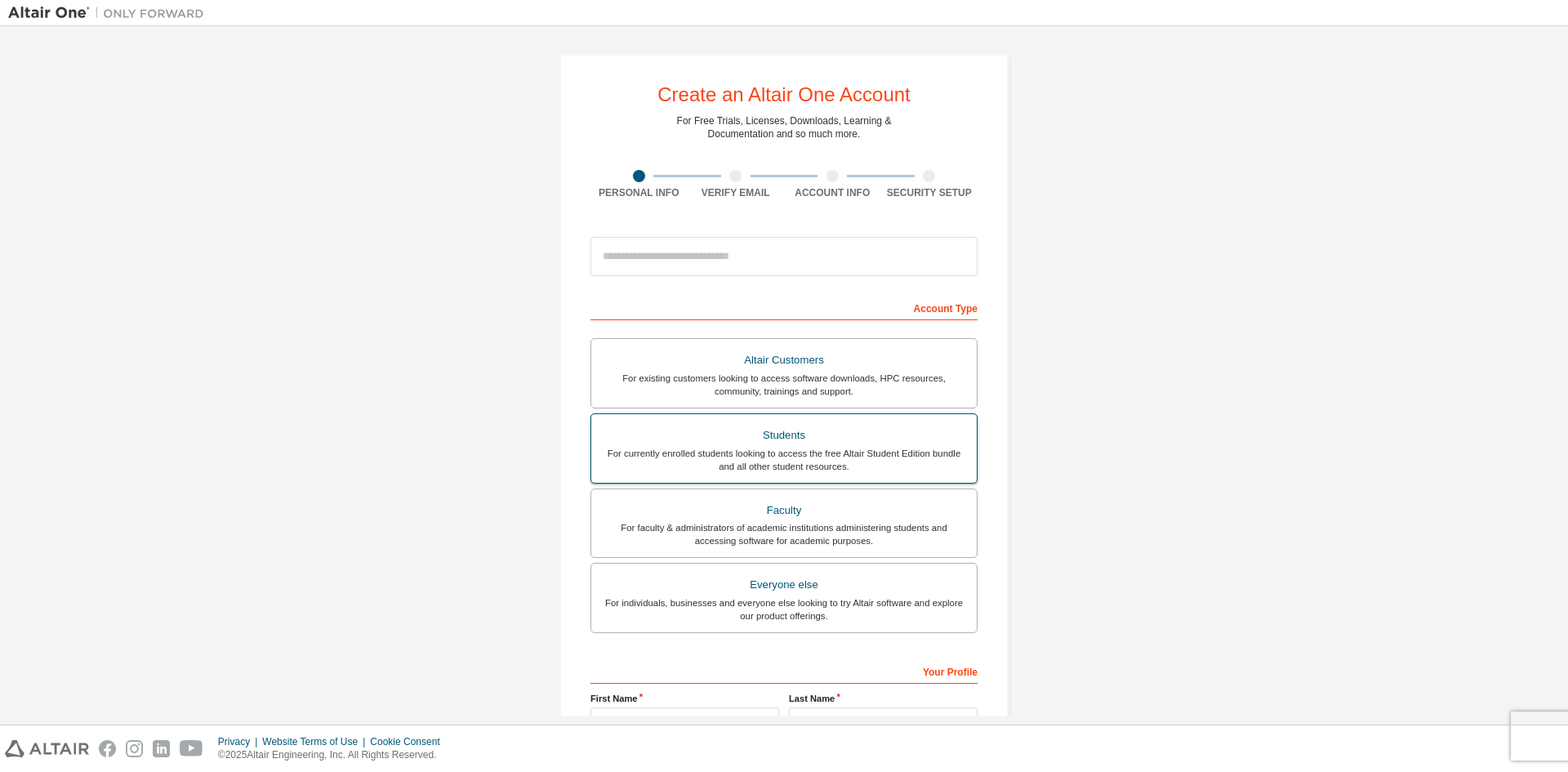
click at [823, 454] on div "For currently enrolled students looking to access the free Altair Student Editi…" at bounding box center [784, 459] width 366 height 26
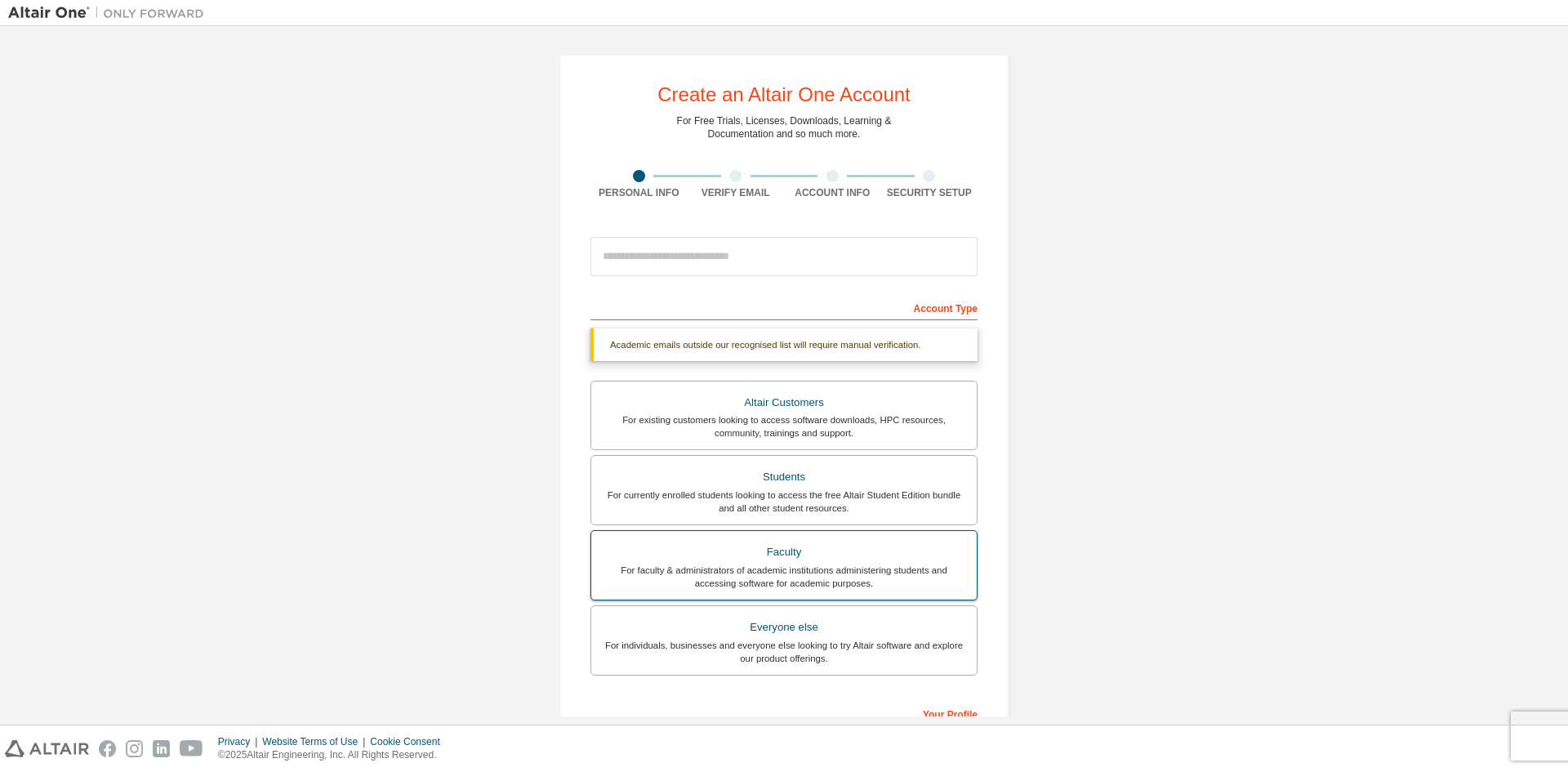
click at [857, 573] on div "For faculty & administrators of academic institutions administering students an…" at bounding box center [784, 576] width 366 height 26
click at [839, 633] on div "Everyone else" at bounding box center [784, 628] width 366 height 23
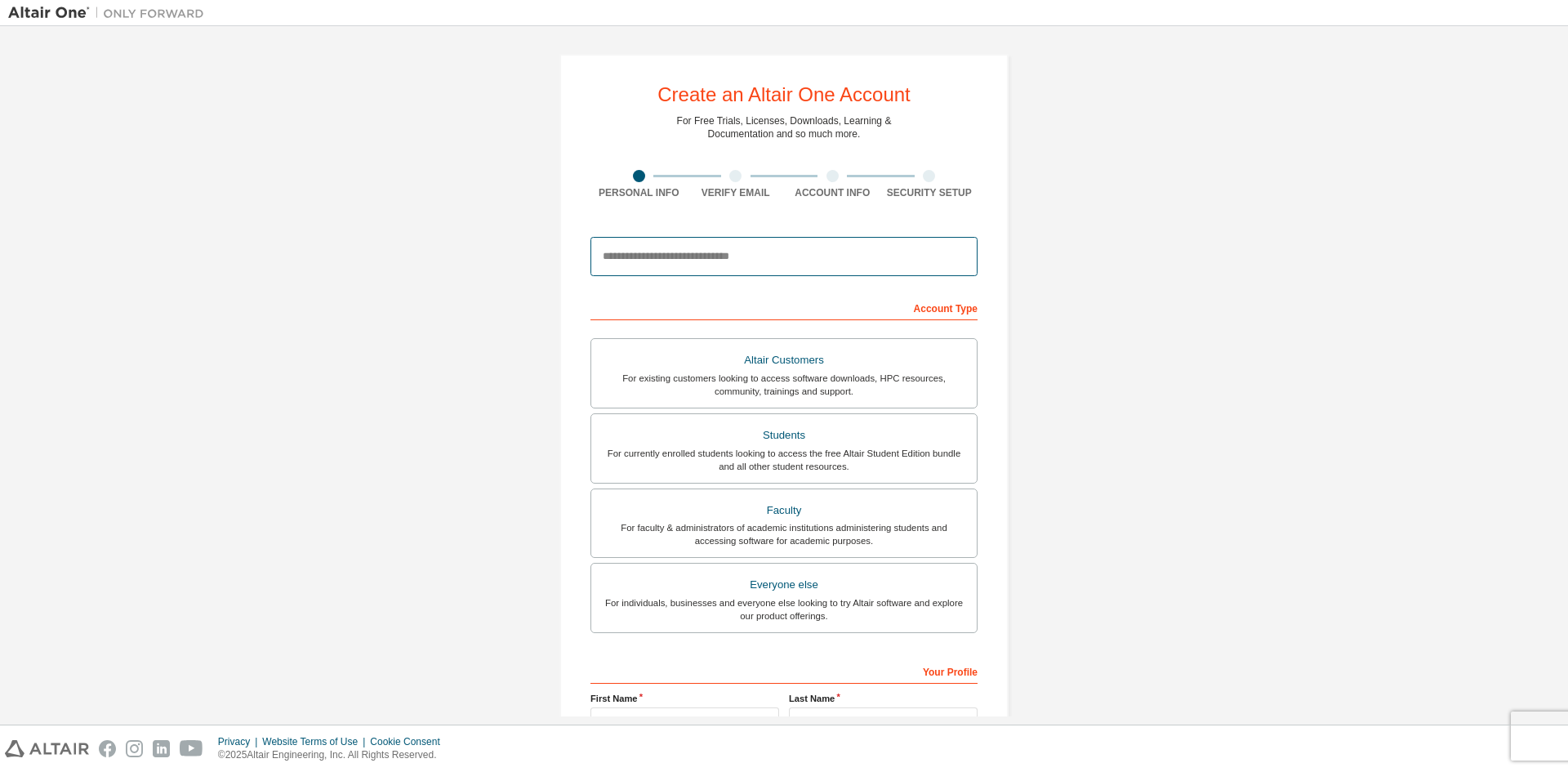
click at [781, 252] on input "email" at bounding box center [784, 257] width 387 height 39
click at [1236, 328] on div "Create an Altair One Account For Free Trials, Licenses, Downloads, Learning & D…" at bounding box center [784, 466] width 1552 height 866
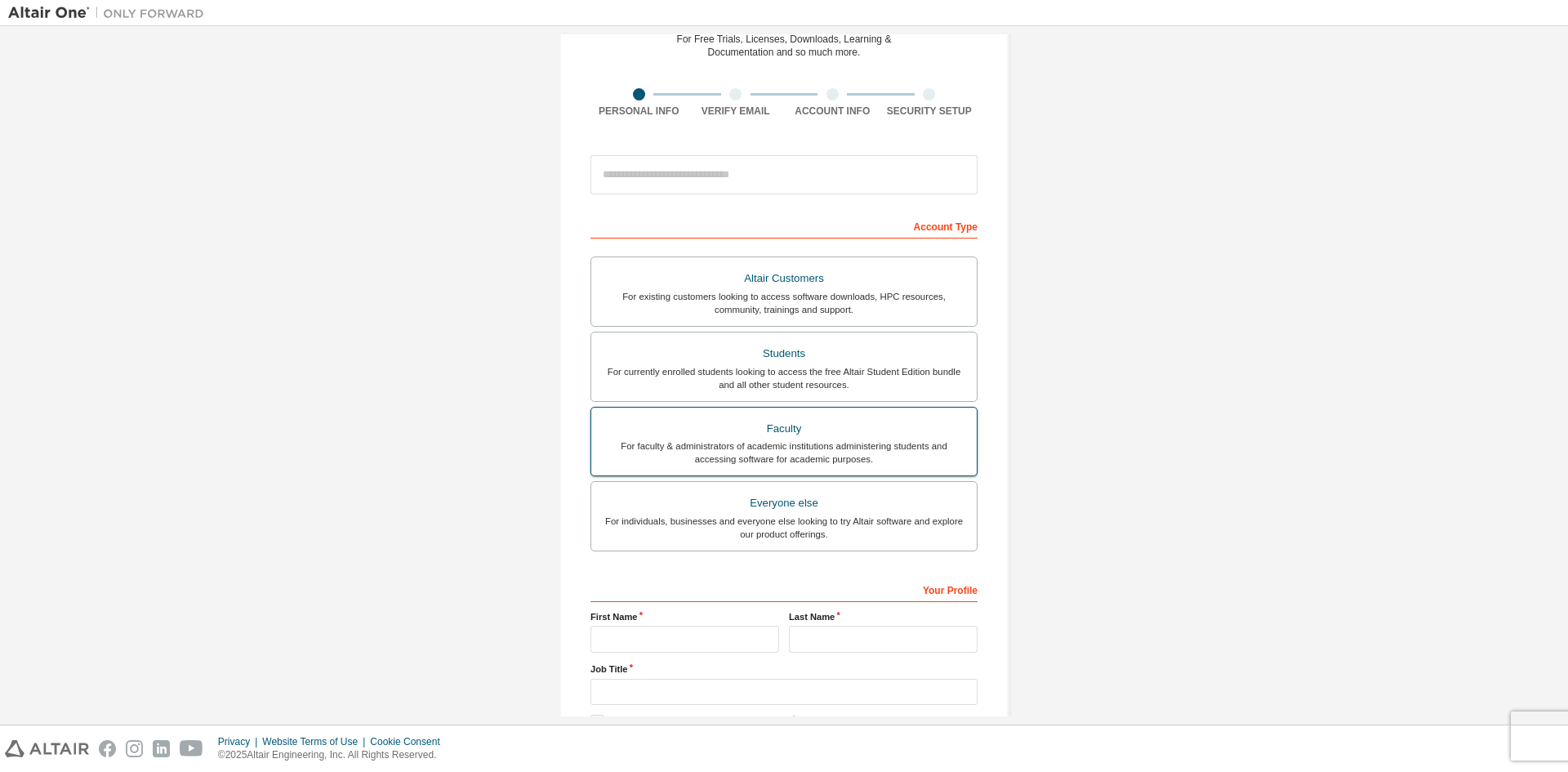
scroll to position [183, 0]
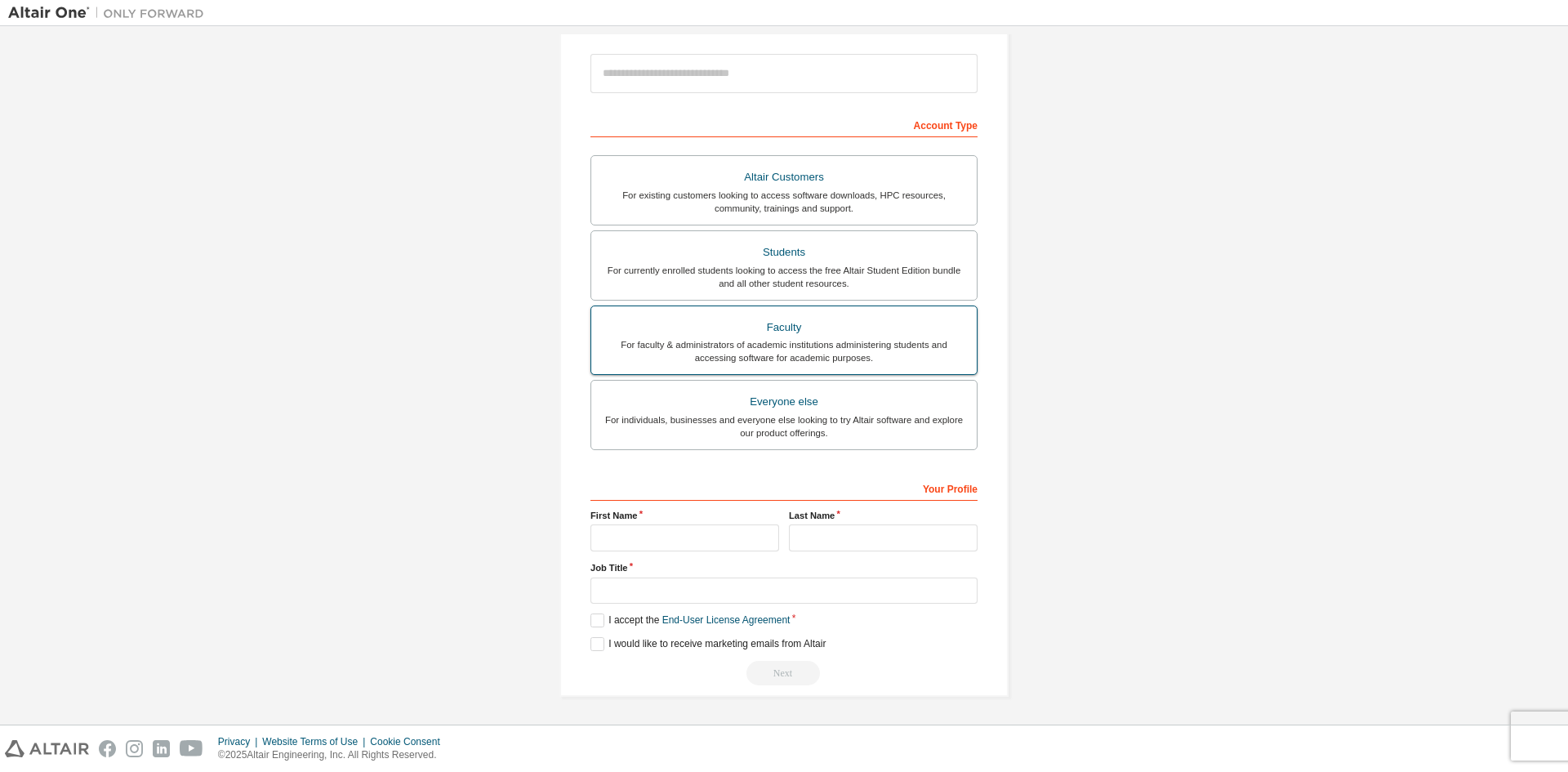
click at [797, 347] on div "For faculty & administrators of academic institutions administering students an…" at bounding box center [784, 350] width 366 height 26
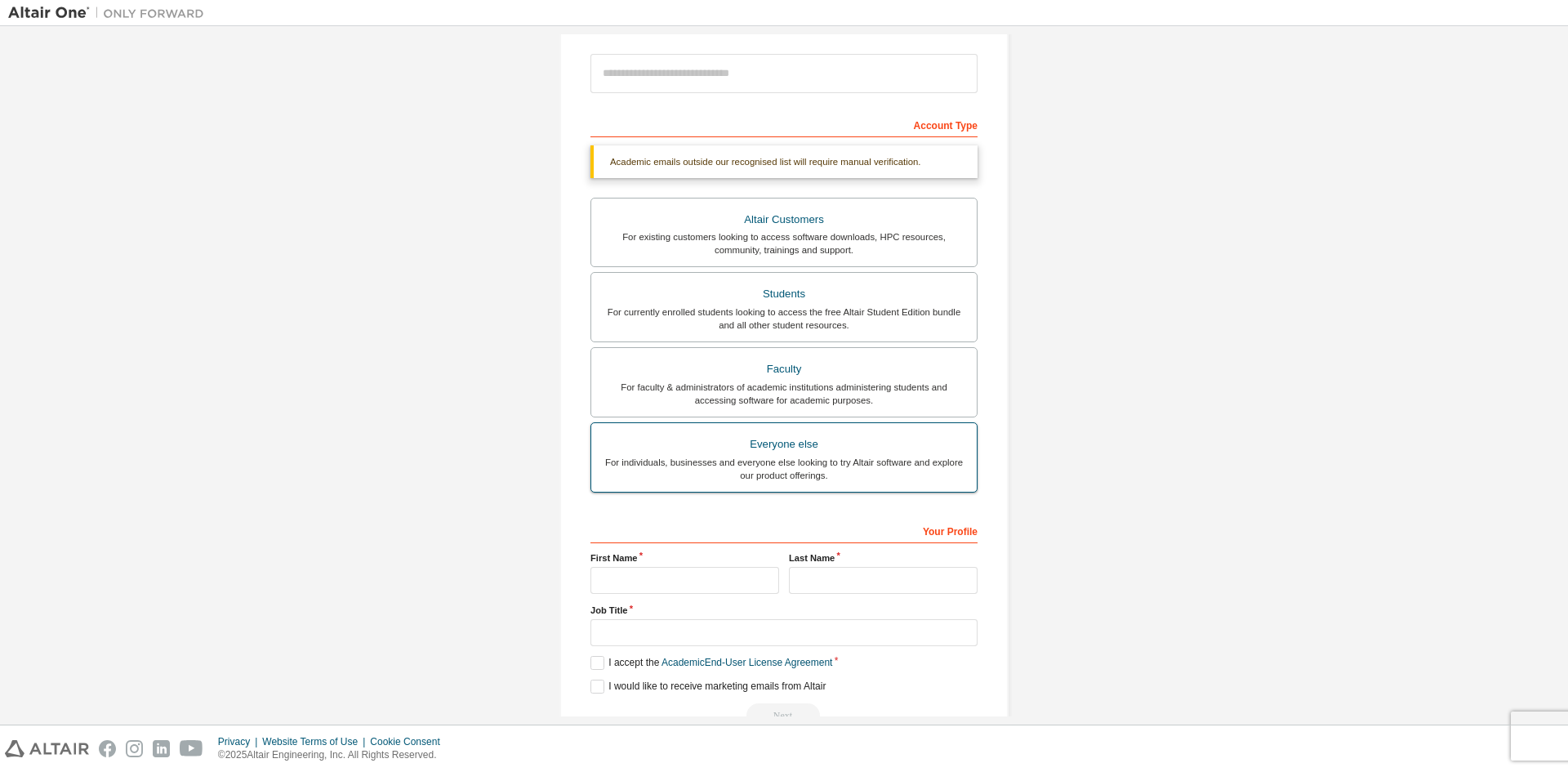
click at [829, 464] on div "For individuals, businesses and everyone else looking to try Altair software an…" at bounding box center [784, 468] width 366 height 26
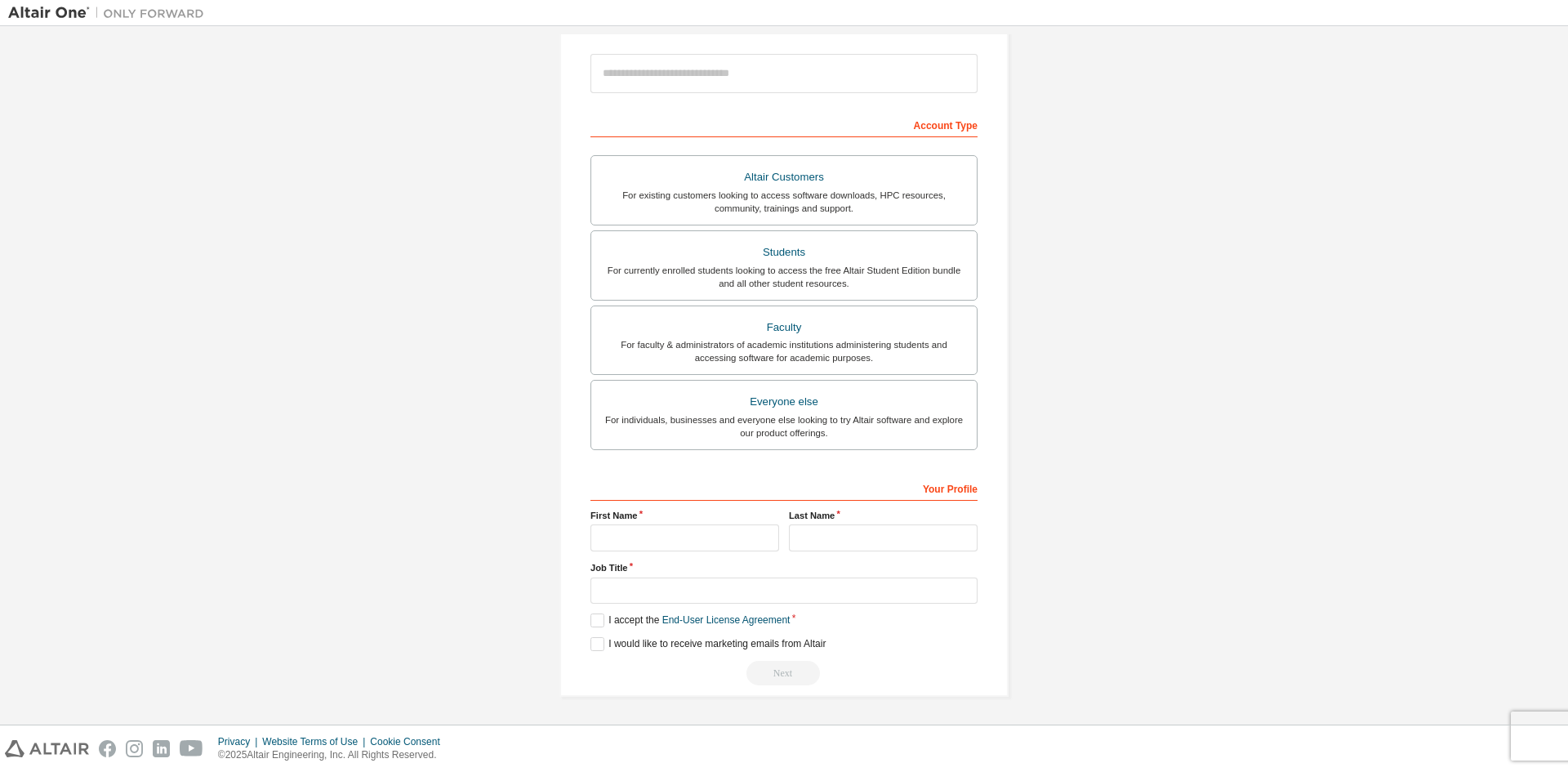
click at [1161, 472] on div "Create an Altair One Account For Free Trials, Licenses, Downloads, Learning & D…" at bounding box center [784, 283] width 1552 height 866
